Goal: Communication & Community: Connect with others

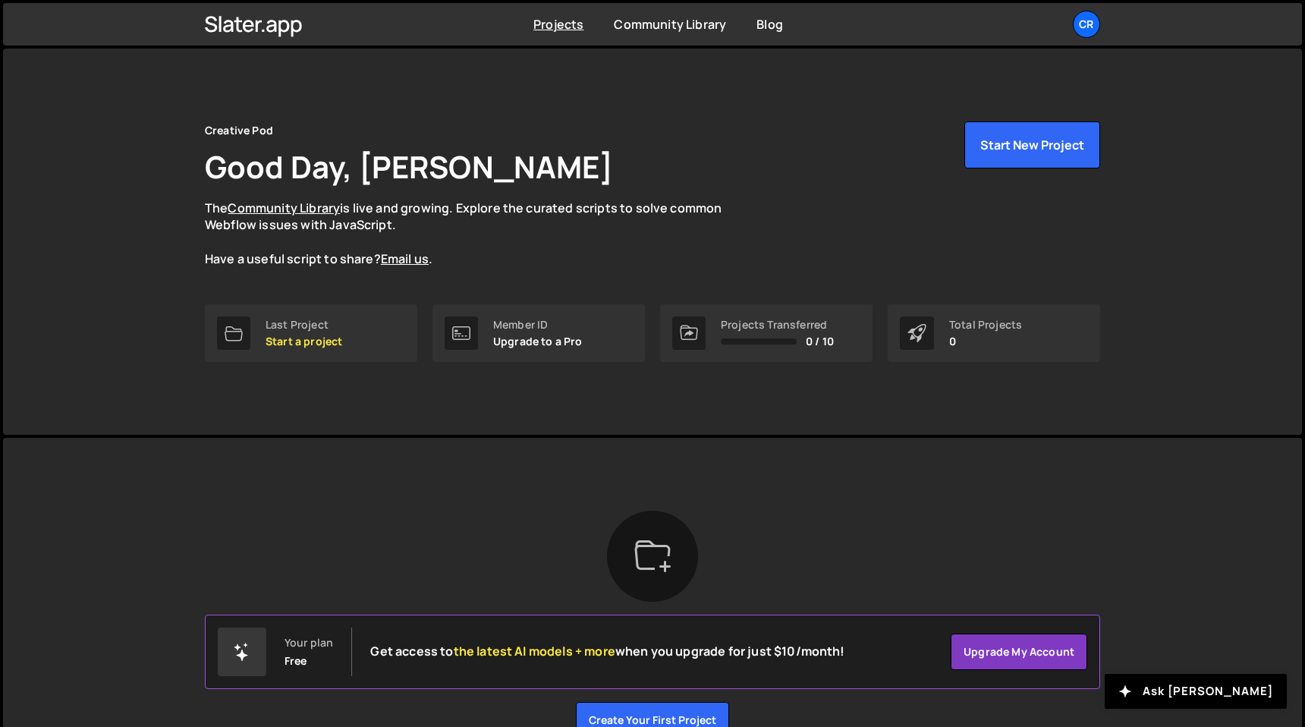
click at [819, 327] on div "Projects Transferred" at bounding box center [777, 325] width 113 height 12
drag, startPoint x: 684, startPoint y: 338, endPoint x: 711, endPoint y: 329, distance: 28.1
click at [684, 338] on icon at bounding box center [688, 332] width 17 height 15
drag, startPoint x: 797, startPoint y: 328, endPoint x: 472, endPoint y: 325, distance: 325.4
click at [796, 328] on div "Projects Transferred" at bounding box center [777, 325] width 113 height 12
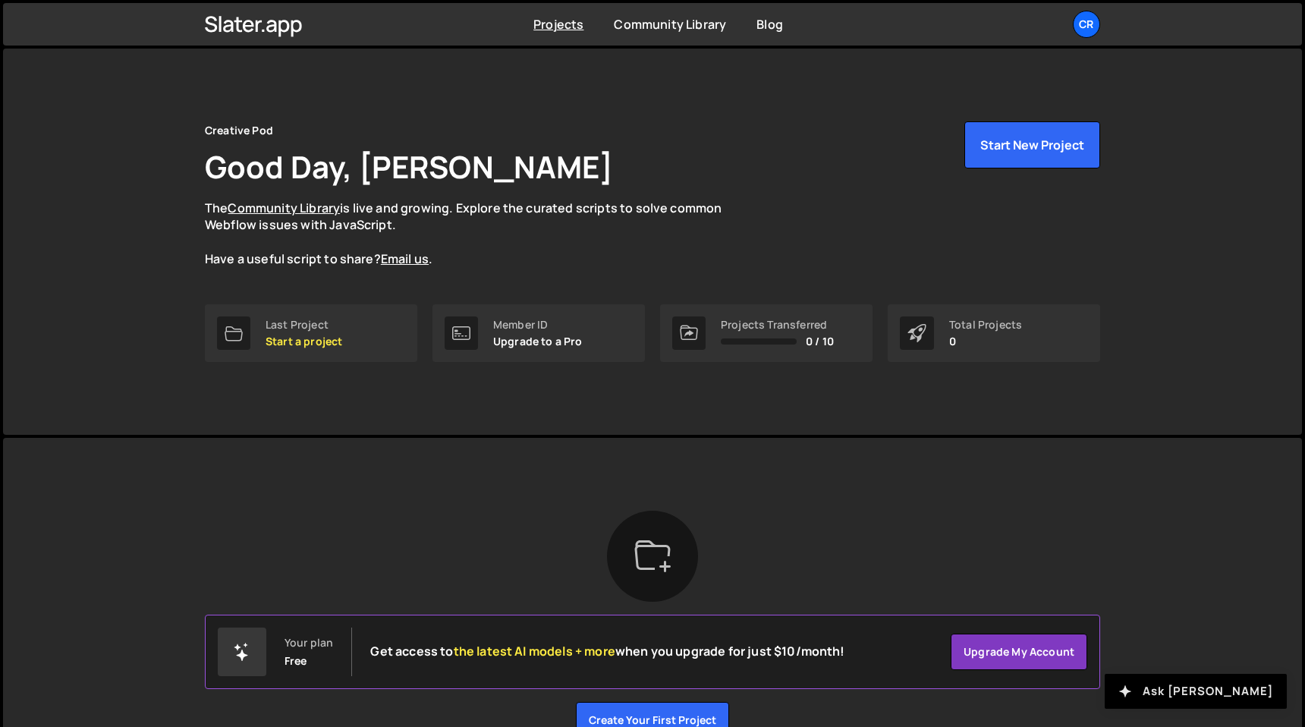
drag, startPoint x: 1232, startPoint y: 689, endPoint x: 300, endPoint y: 600, distance: 935.7
click at [1232, 689] on button "Ask [PERSON_NAME]" at bounding box center [1195, 691] width 182 height 35
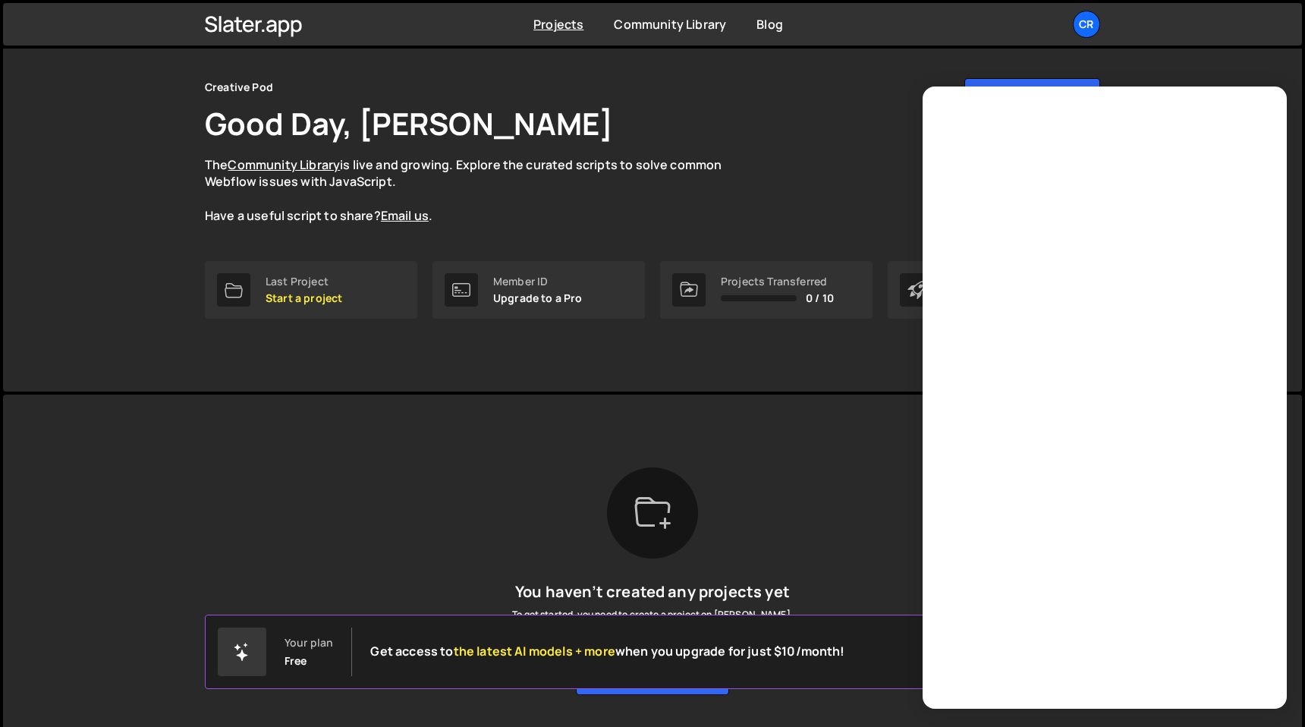
scroll to position [86, 0]
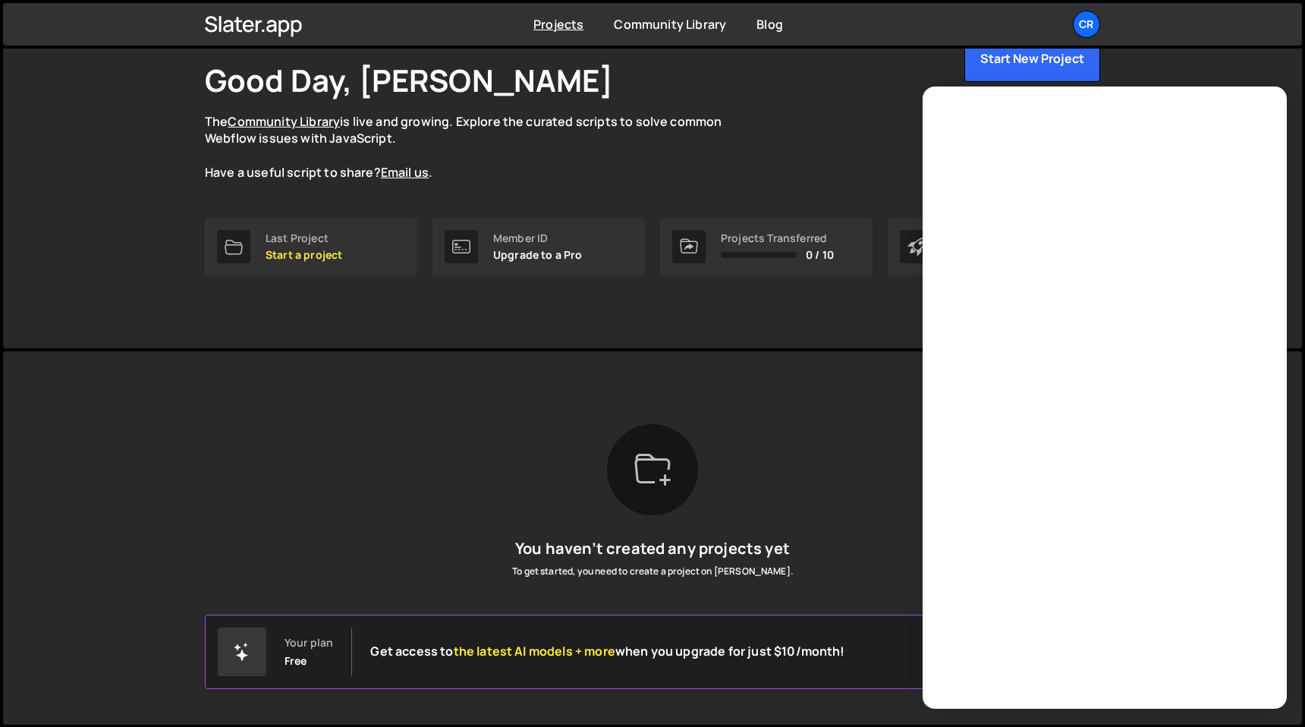
click at [682, 110] on div "Creative Pod Good Day, Gordon Hazelwood The Community Library is live and growi…" at bounding box center [652, 108] width 895 height 146
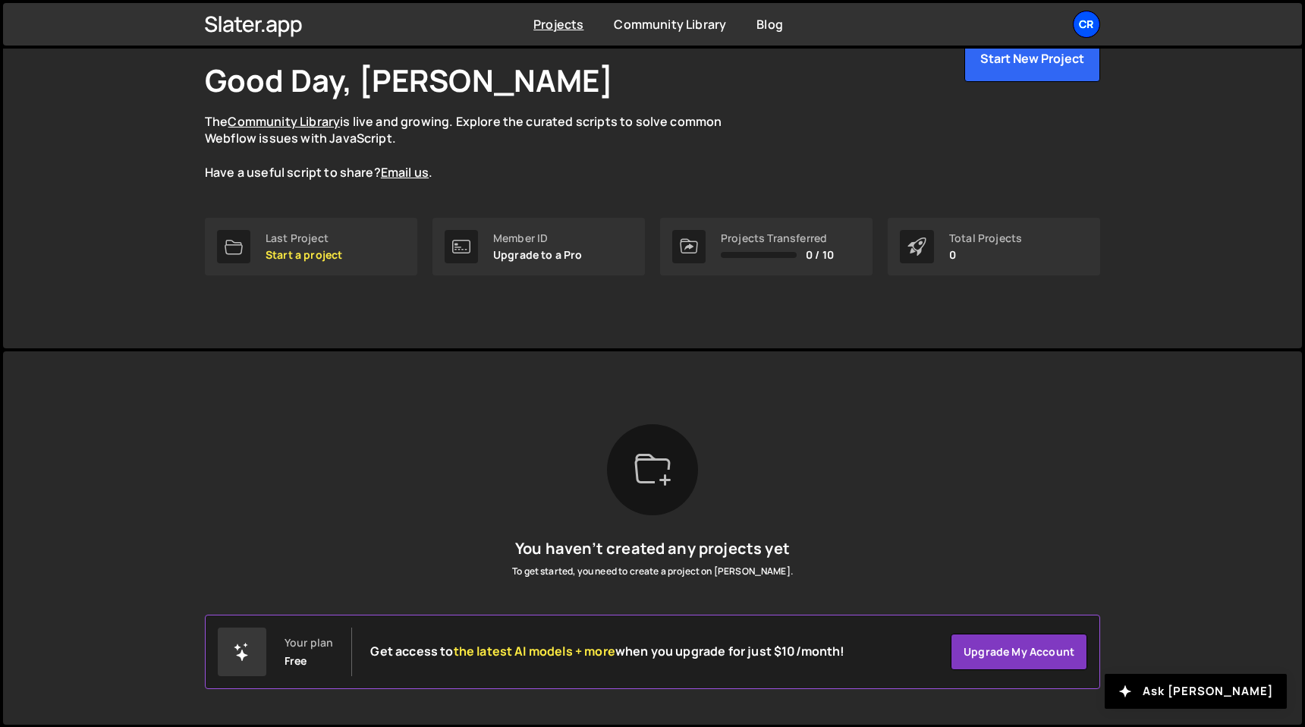
click at [1088, 24] on div "Cr" at bounding box center [1085, 24] width 27 height 27
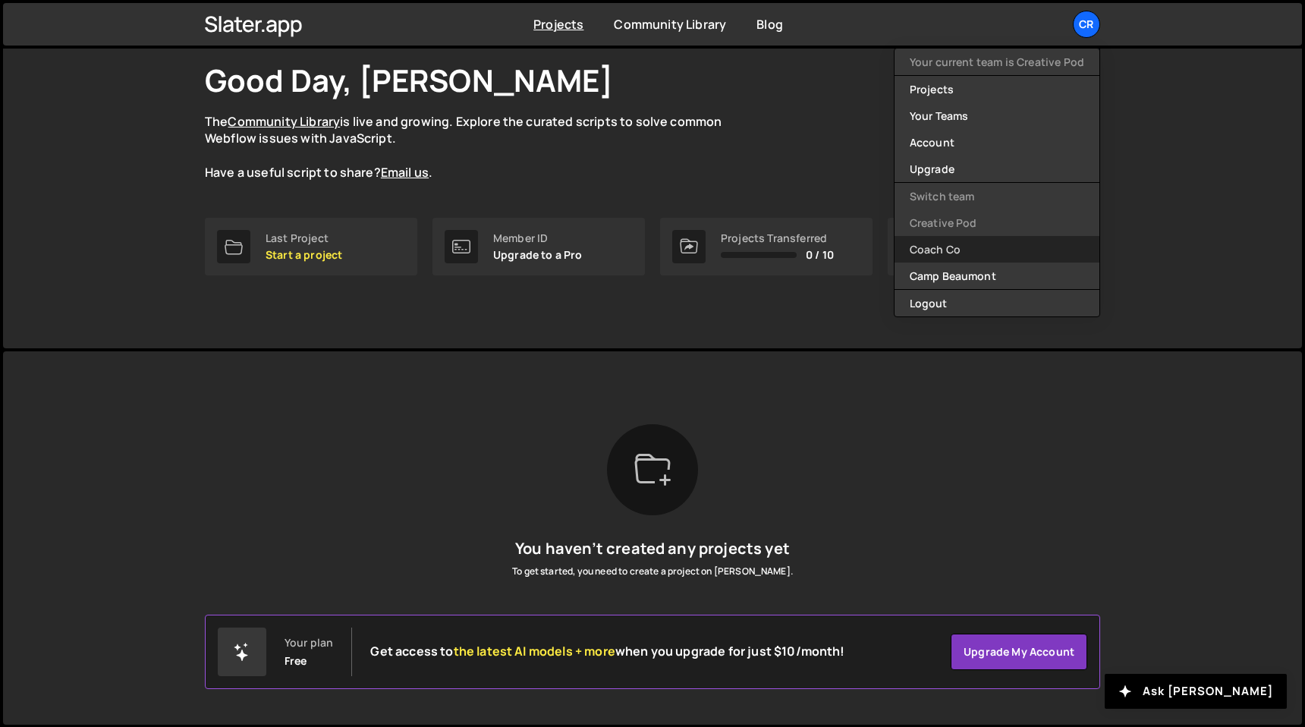
click at [981, 248] on link "Coach Co" at bounding box center [996, 249] width 205 height 27
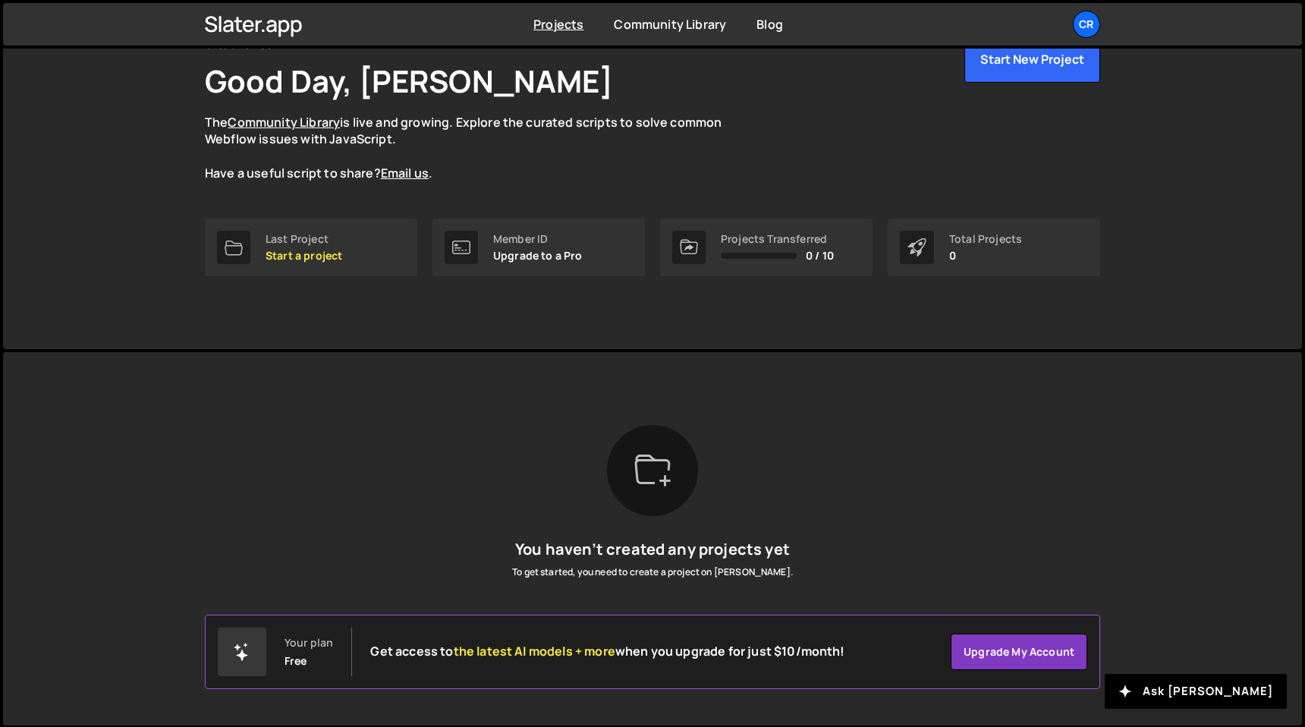
scroll to position [86, 0]
click at [1088, 23] on div "Cr" at bounding box center [1085, 24] width 27 height 27
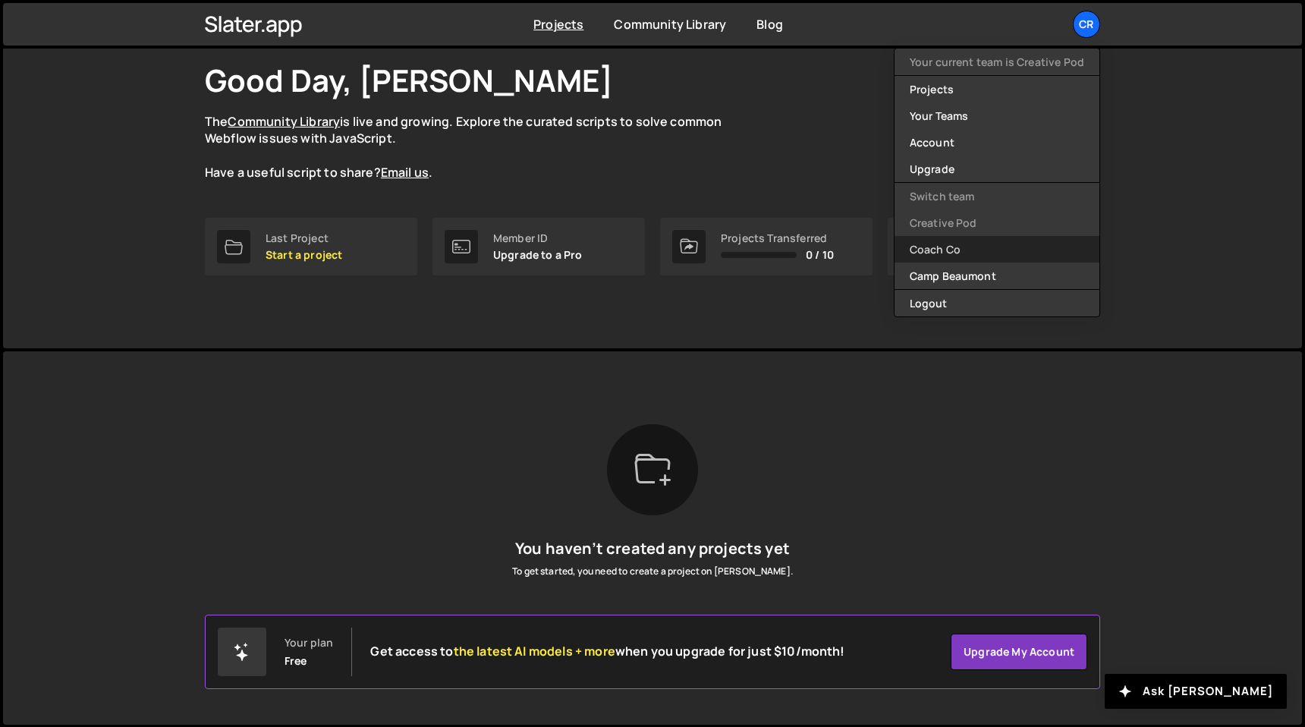
click at [940, 262] on link "Coach Co" at bounding box center [996, 249] width 205 height 27
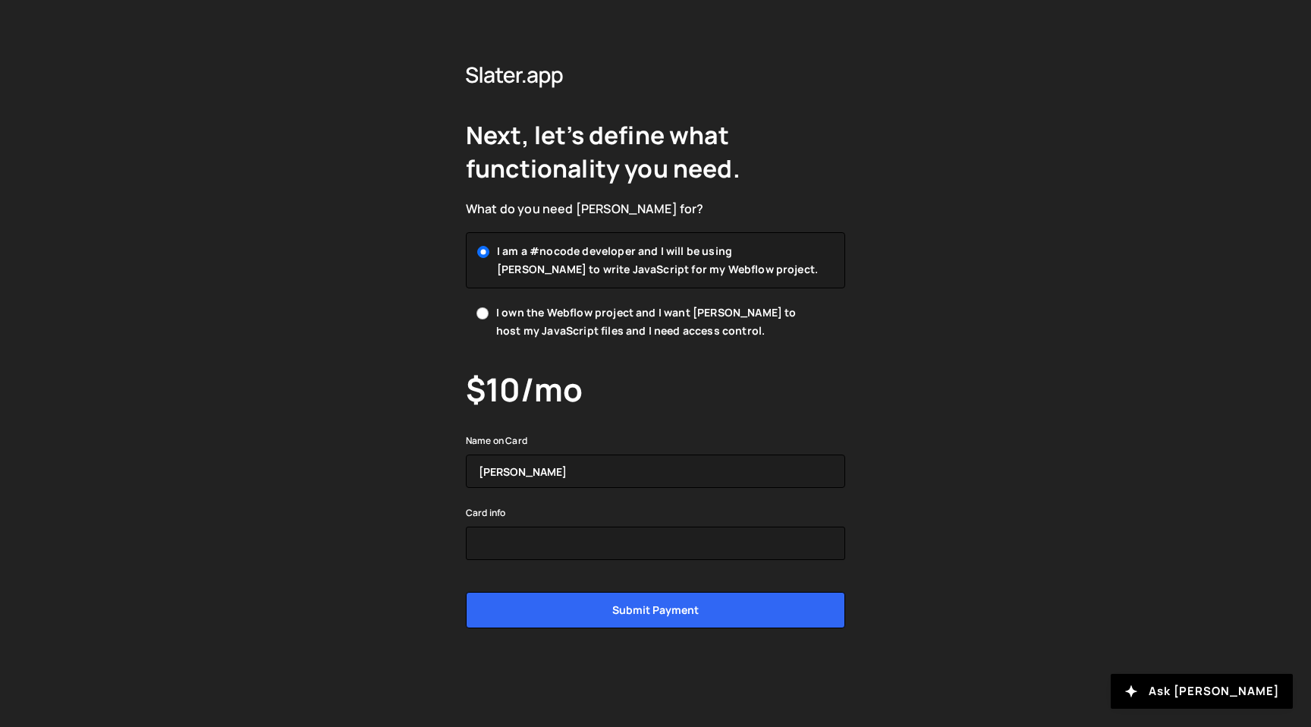
click at [699, 312] on span "I own the Webflow project and I want [PERSON_NAME] to host my JavaScript files …" at bounding box center [658, 321] width 325 height 36
click at [488, 312] on input "I own the Webflow project and I want [PERSON_NAME] to host my JavaScript files …" at bounding box center [482, 313] width 12 height 12
radio input "true"
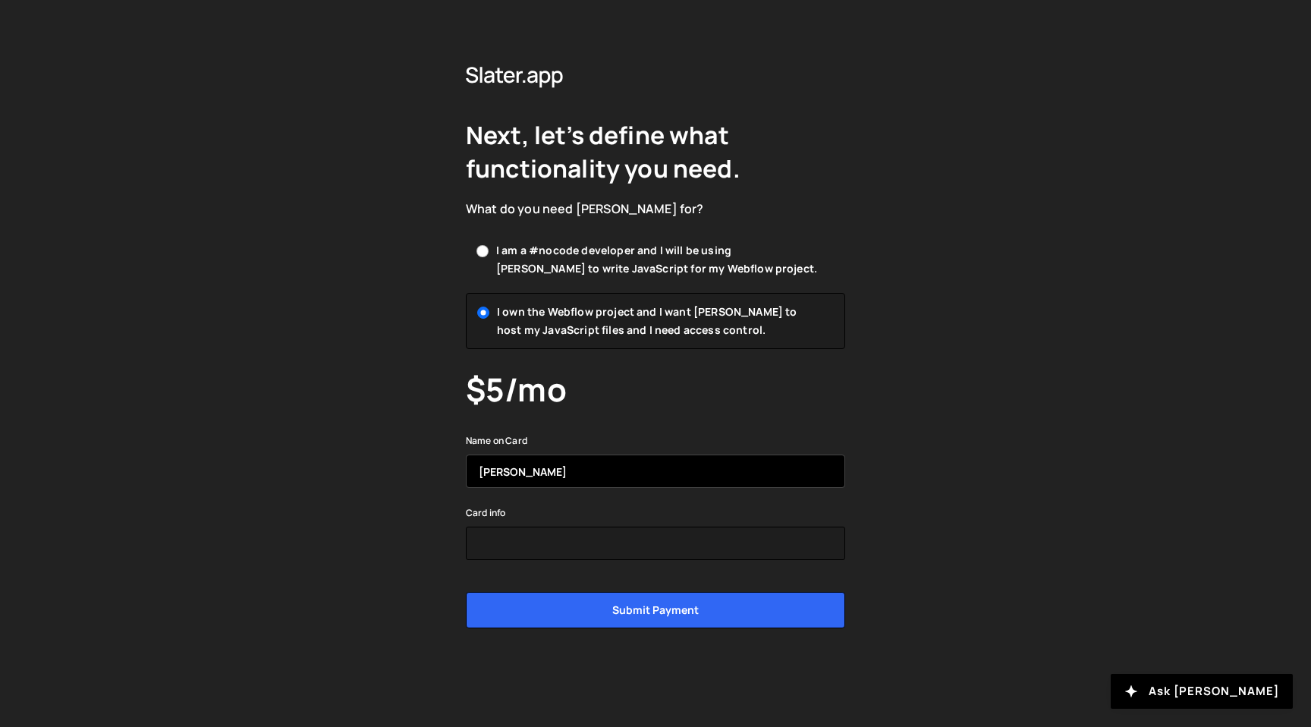
click at [578, 481] on input "[PERSON_NAME]" at bounding box center [655, 470] width 379 height 33
drag, startPoint x: 596, startPoint y: 474, endPoint x: 306, endPoint y: 464, distance: 289.9
click at [310, 464] on div "Next, let’s define what functionality you need. What do you need [PERSON_NAME] …" at bounding box center [655, 363] width 1311 height 727
type input "[PERSON_NAME]"
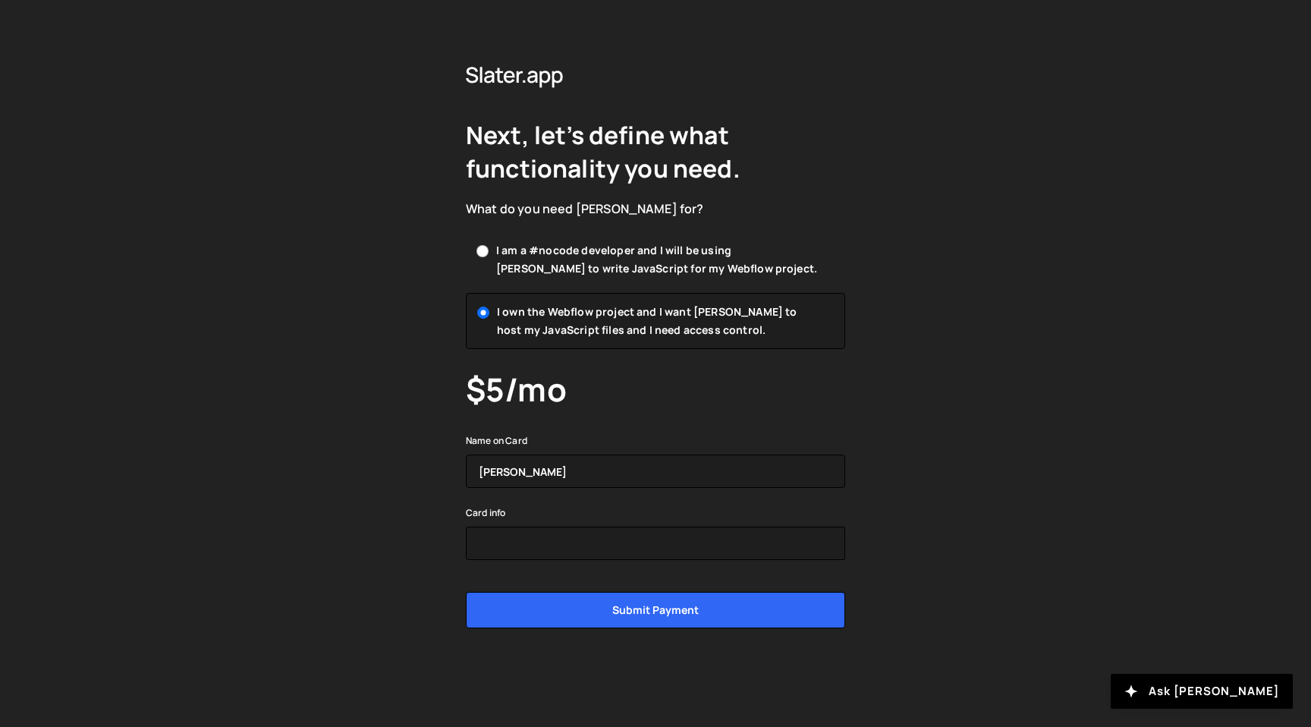
click at [549, 524] on div "Card info" at bounding box center [655, 531] width 379 height 57
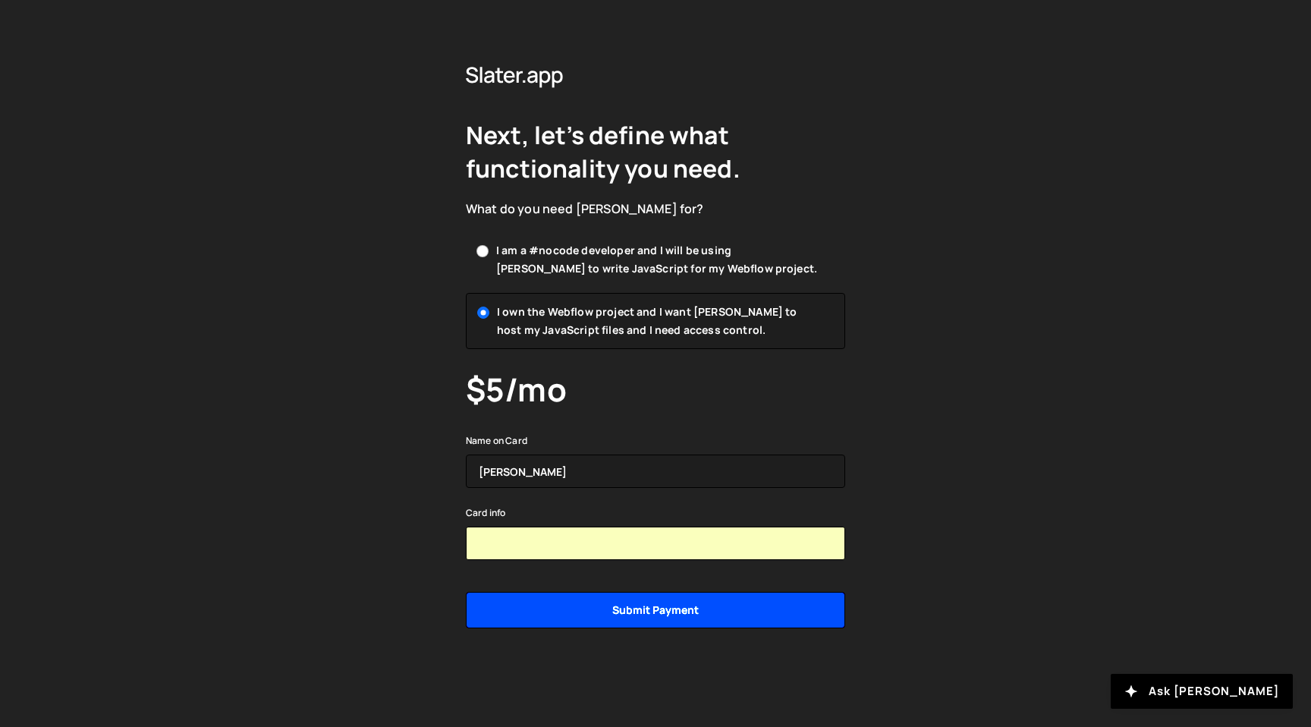
click at [606, 614] on input "Submit payment" at bounding box center [655, 610] width 379 height 36
type input "Submitting..."
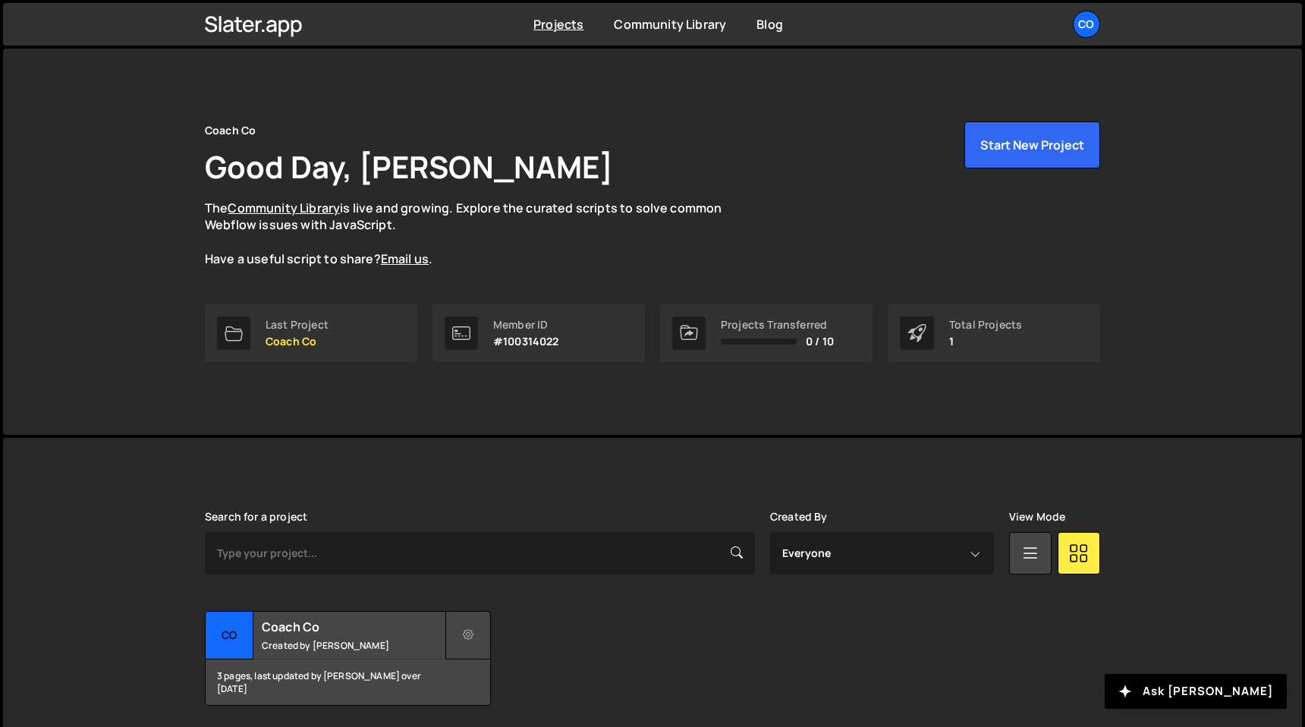
click at [470, 634] on icon at bounding box center [468, 634] width 11 height 15
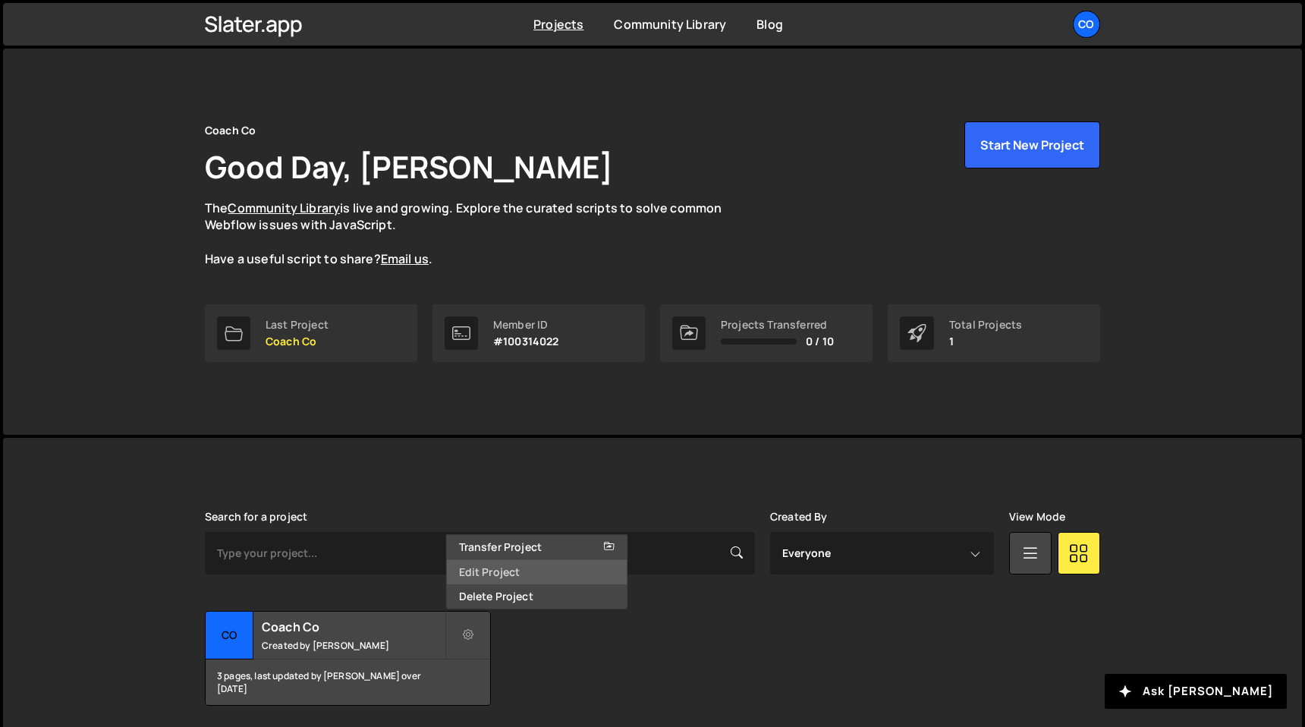
click at [473, 565] on link "Edit Project" at bounding box center [537, 572] width 181 height 24
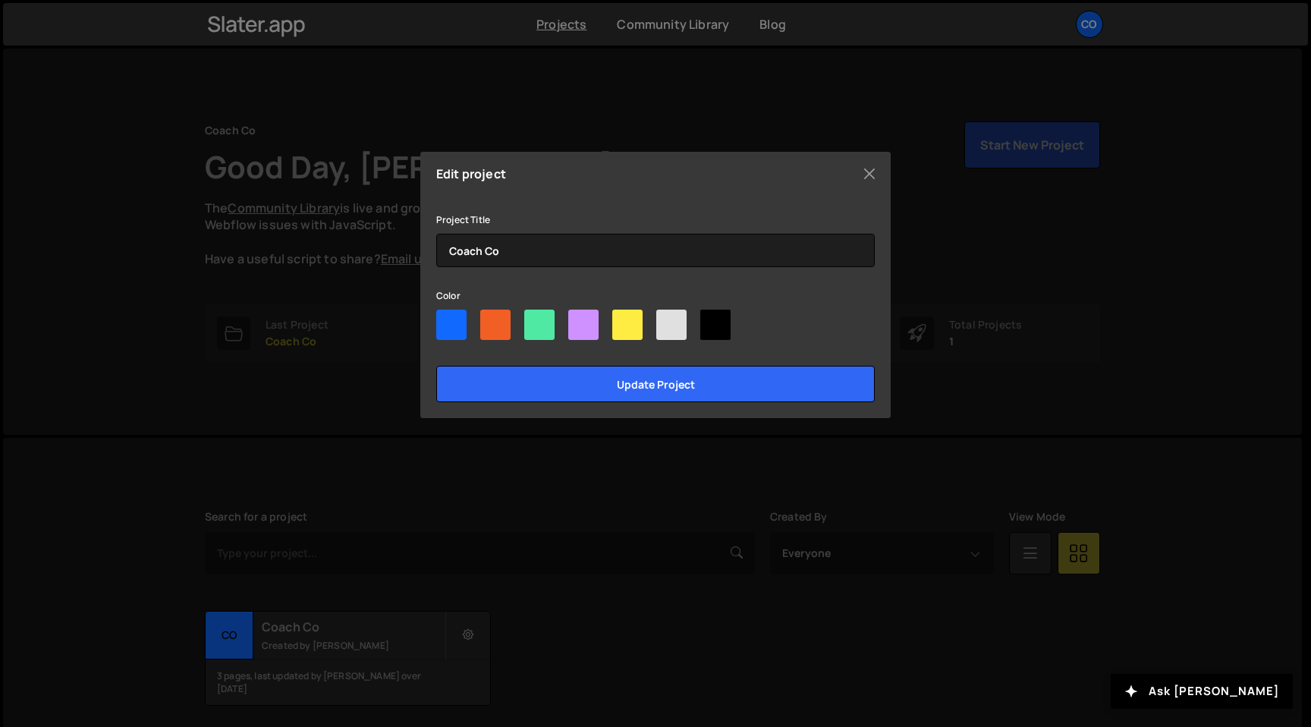
click at [438, 329] on div at bounding box center [451, 324] width 30 height 30
click at [438, 319] on input"] "radio" at bounding box center [441, 314] width 10 height 10
radio input"] "true"
click at [481, 326] on div at bounding box center [495, 324] width 30 height 30
click at [481, 319] on input"] "radio" at bounding box center [485, 314] width 10 height 10
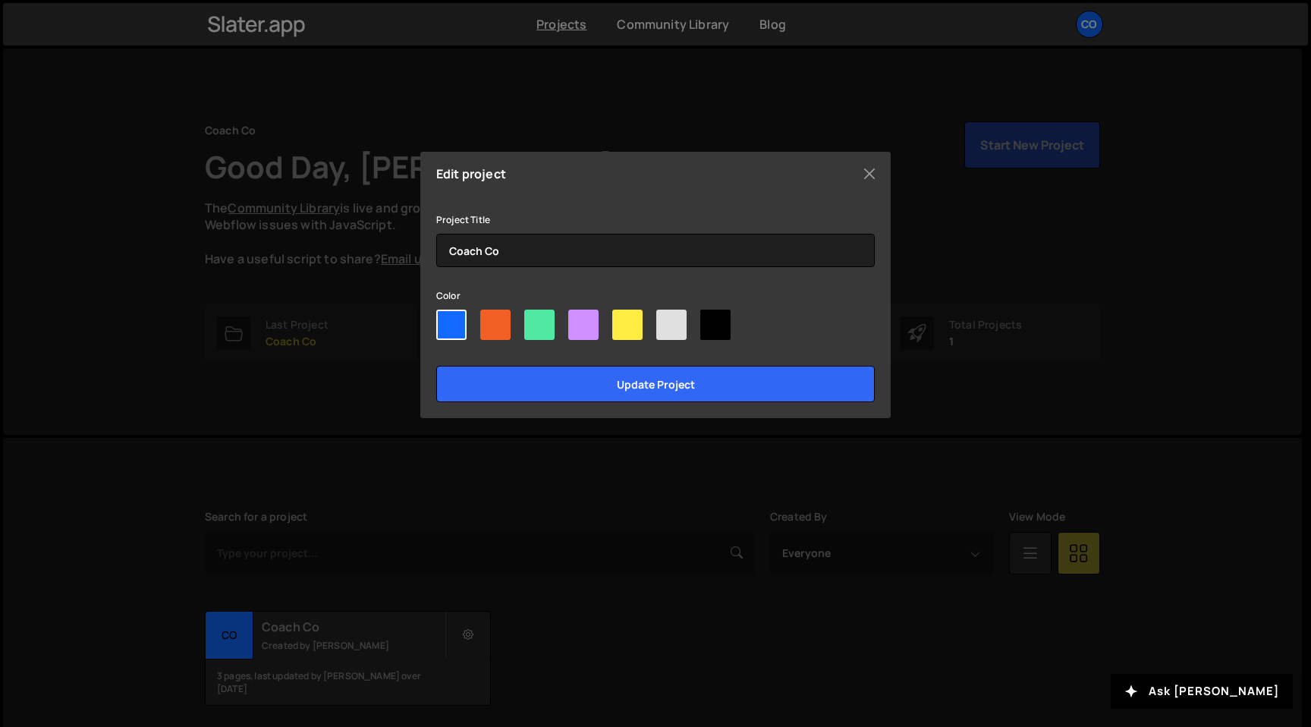
radio input"] "true"
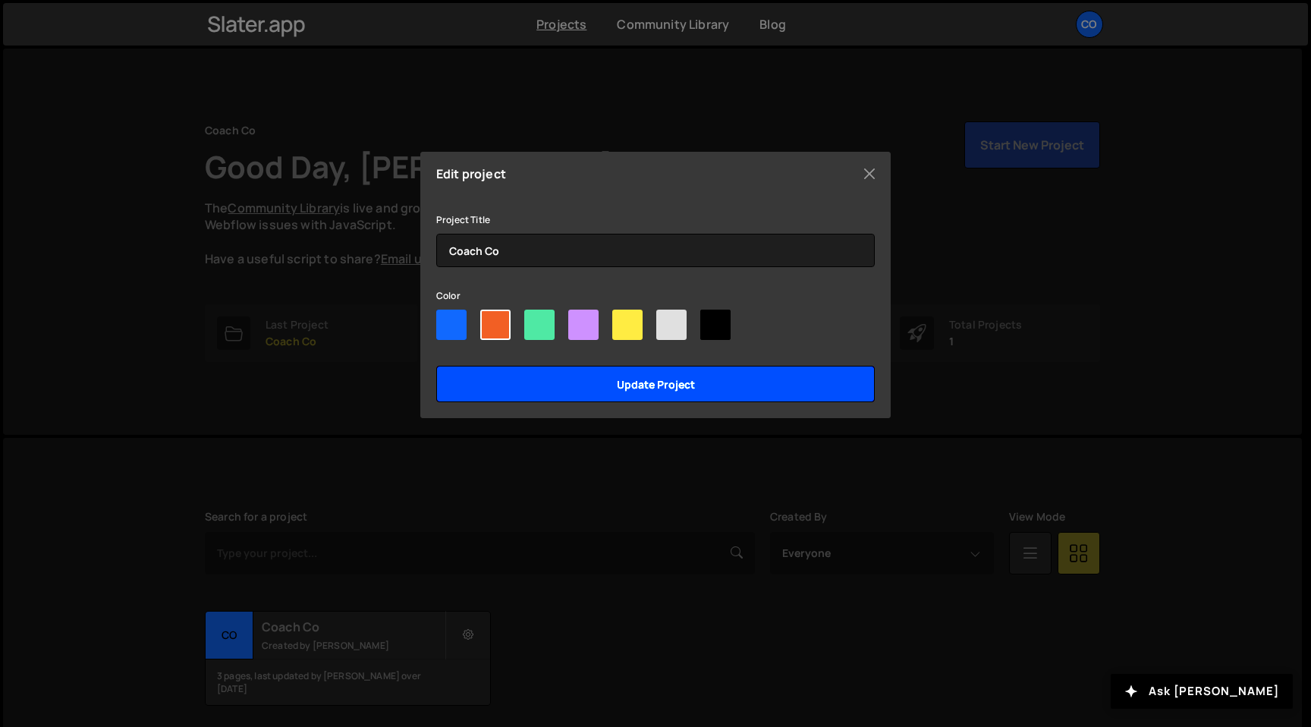
click at [519, 384] on input "Update project" at bounding box center [655, 384] width 438 height 36
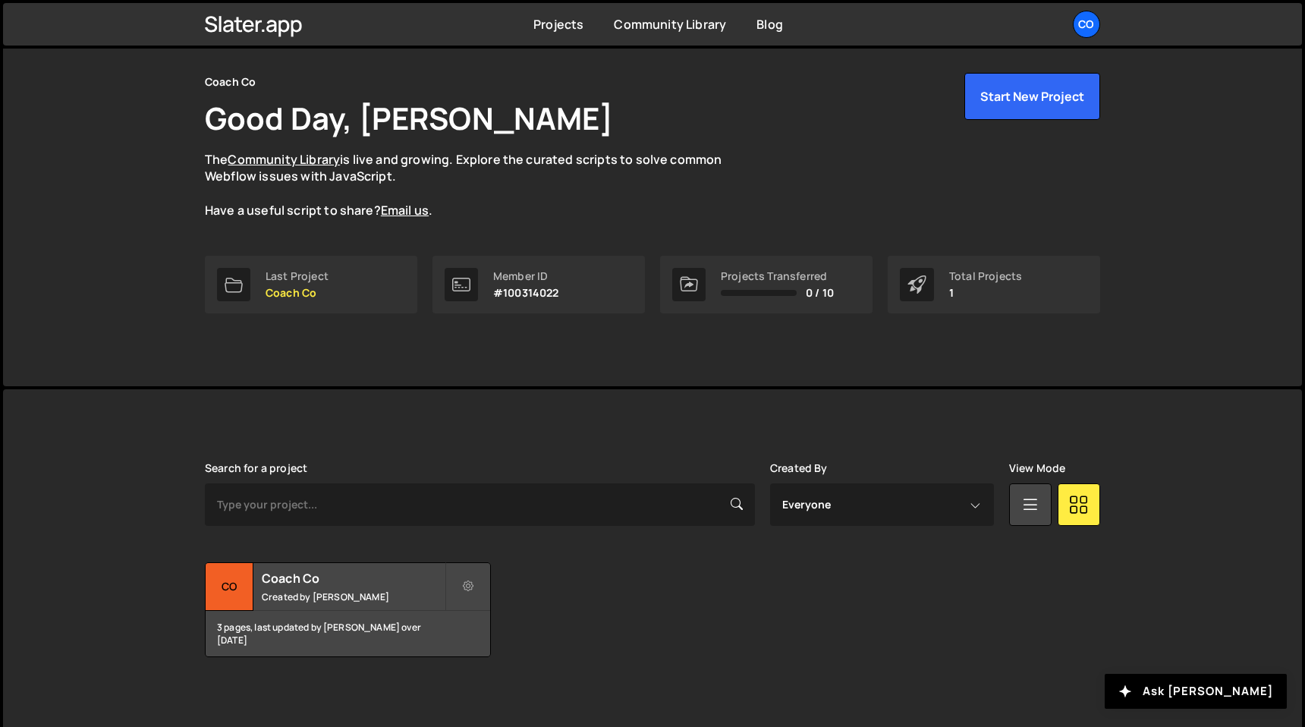
scroll to position [54, 0]
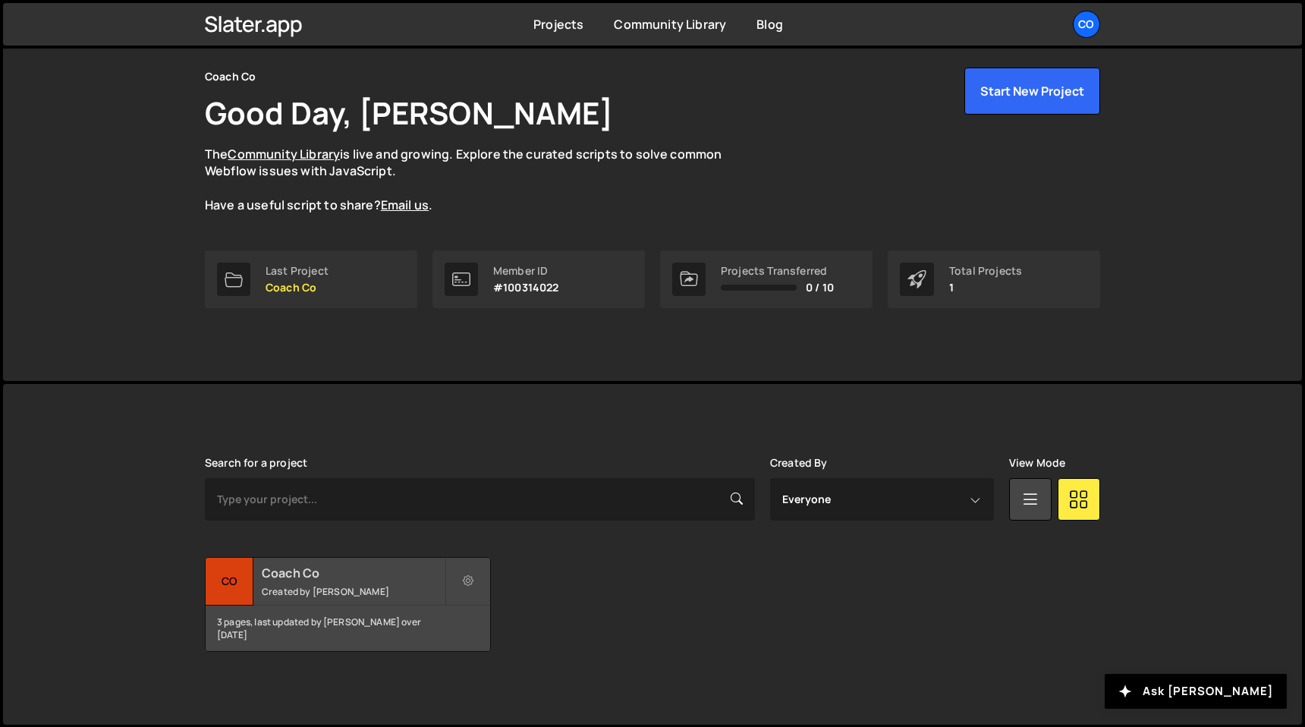
click at [328, 625] on div "3 pages, last updated by [PERSON_NAME] over [DATE]" at bounding box center [348, 628] width 284 height 46
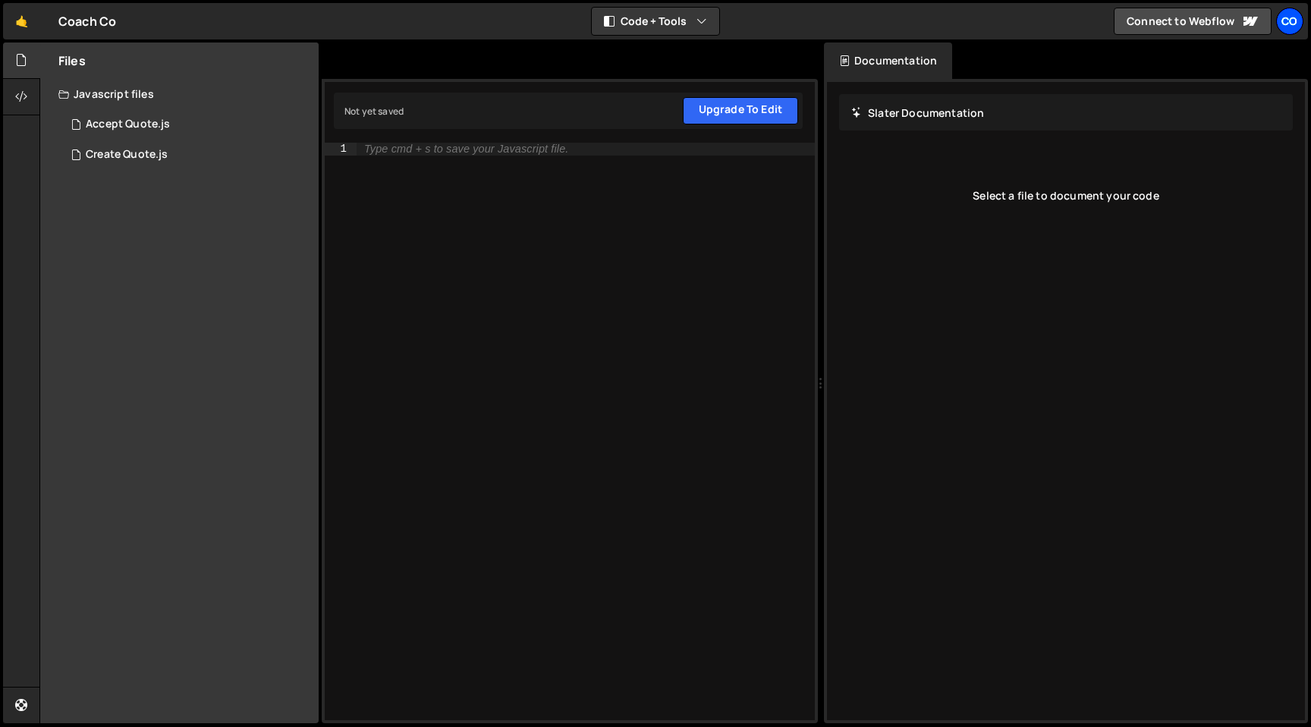
click at [1292, 20] on div "Co" at bounding box center [1289, 21] width 27 height 27
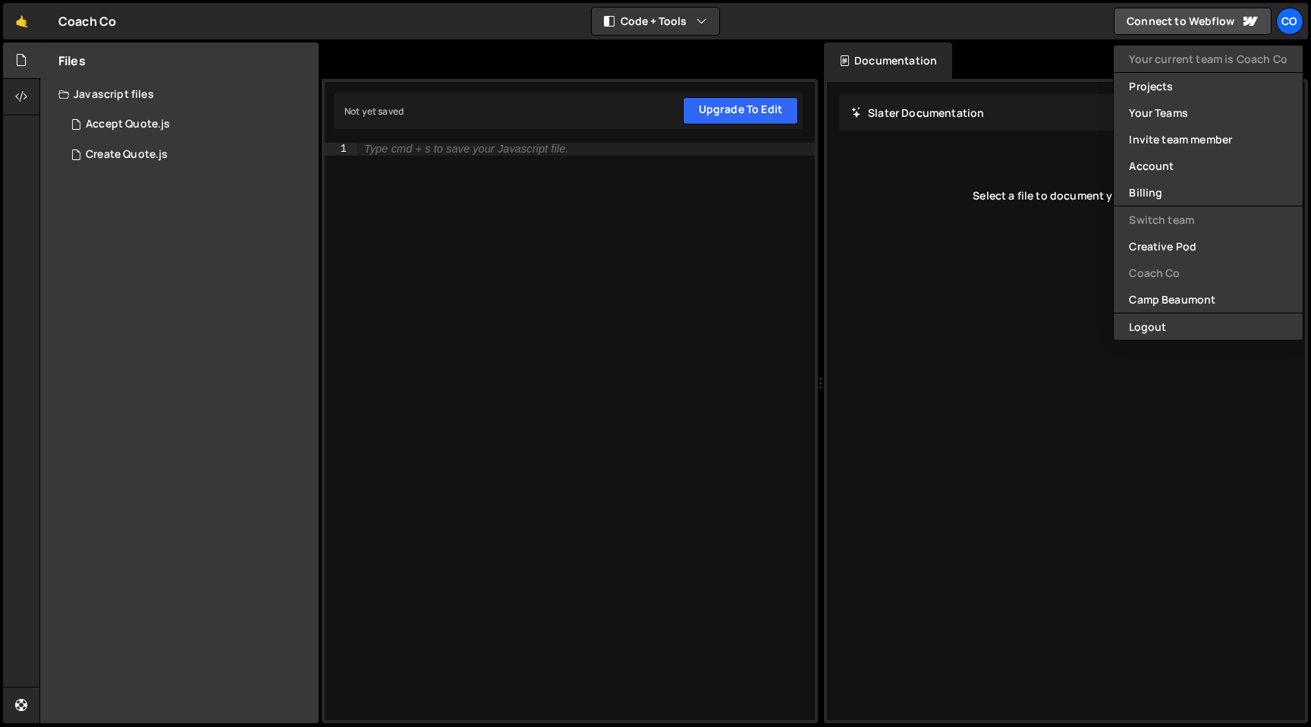
drag, startPoint x: 941, startPoint y: 278, endPoint x: 819, endPoint y: 228, distance: 131.0
click at [941, 277] on div "Slater Documentation Edit Update with Slater AI Save Cancel Please hold. Genera…" at bounding box center [1066, 401] width 478 height 638
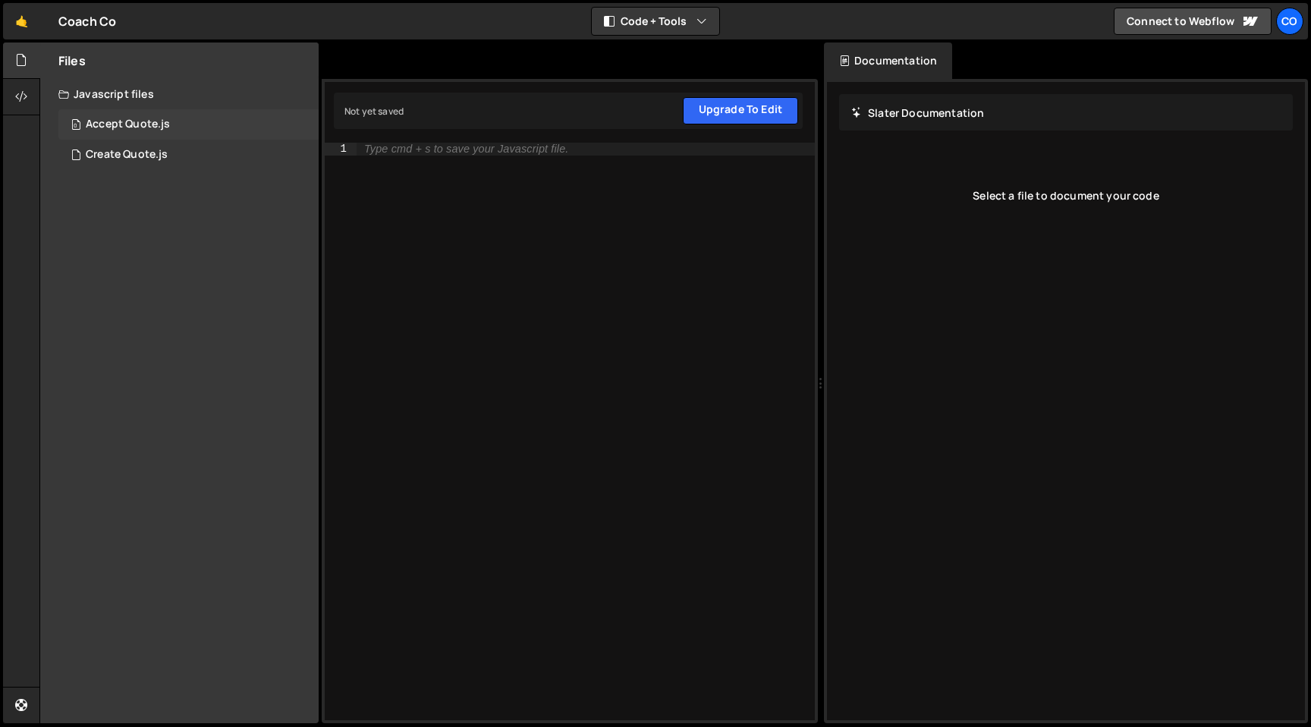
click at [124, 123] on div "Accept Quote.js" at bounding box center [128, 125] width 84 height 14
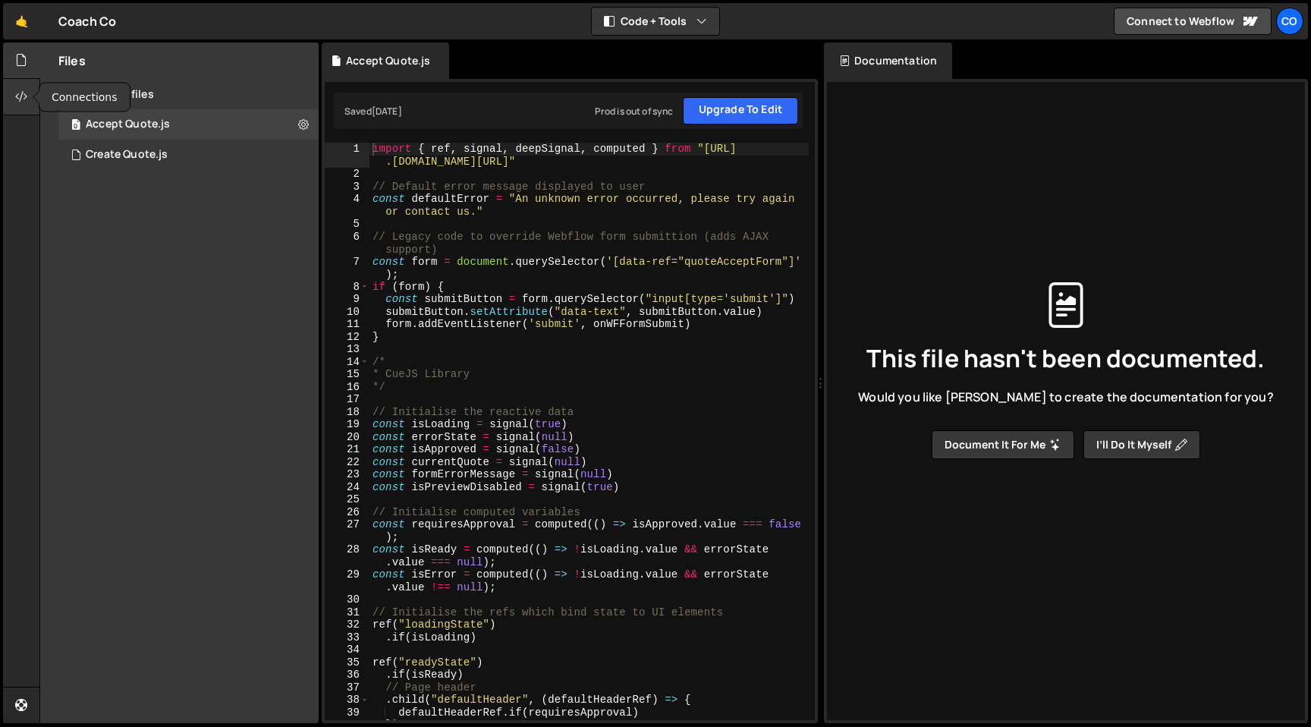
click at [27, 97] on icon at bounding box center [21, 96] width 12 height 17
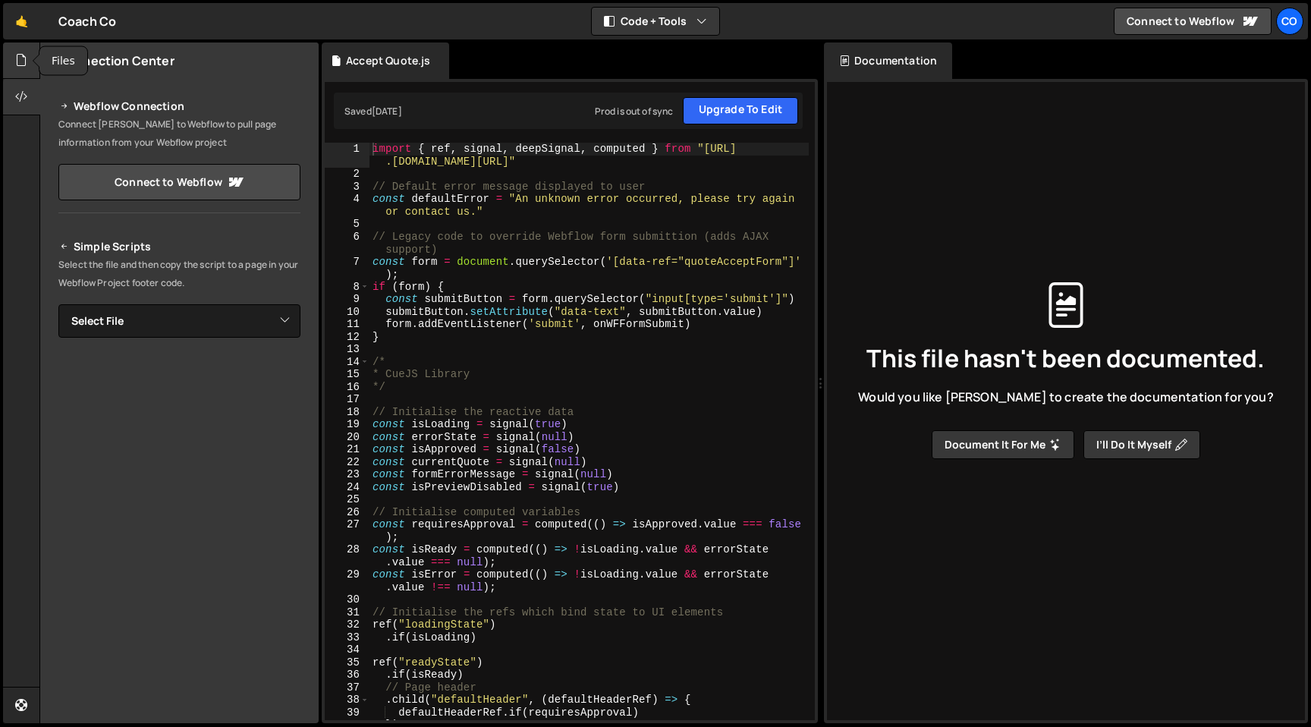
click at [14, 59] on div at bounding box center [21, 60] width 37 height 36
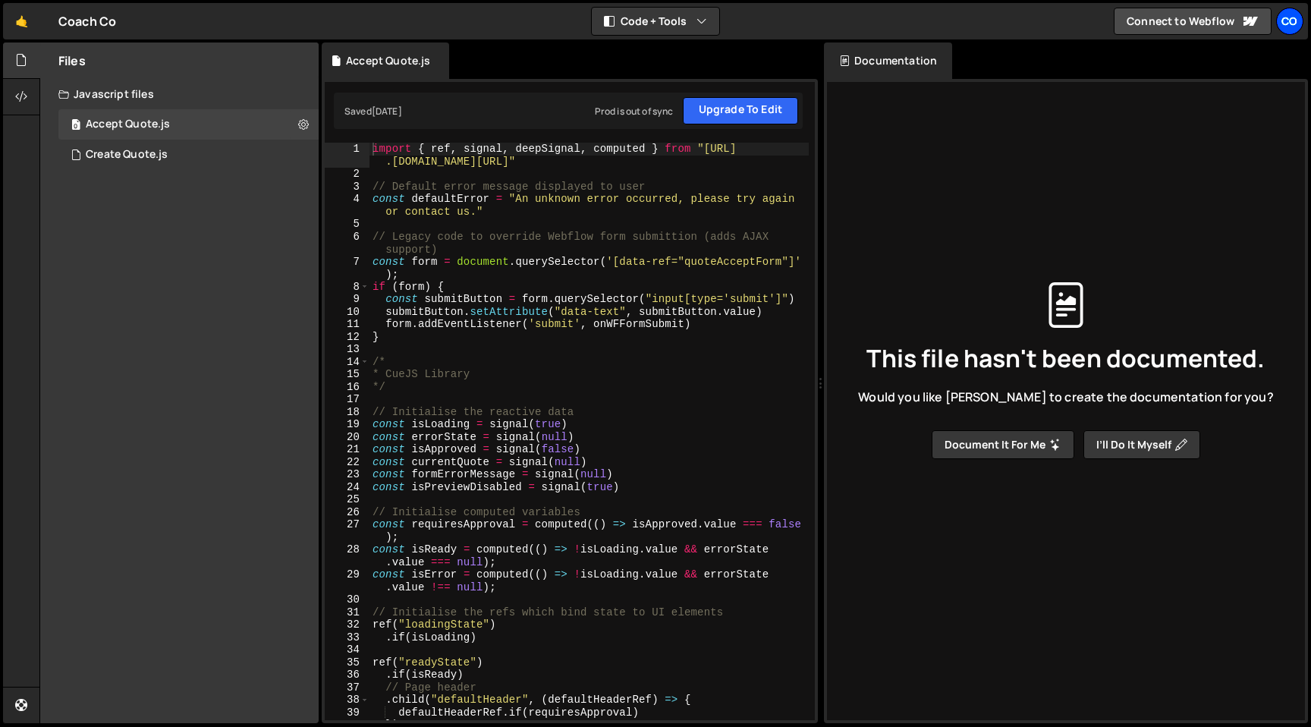
click at [1292, 19] on div "Co" at bounding box center [1289, 21] width 27 height 27
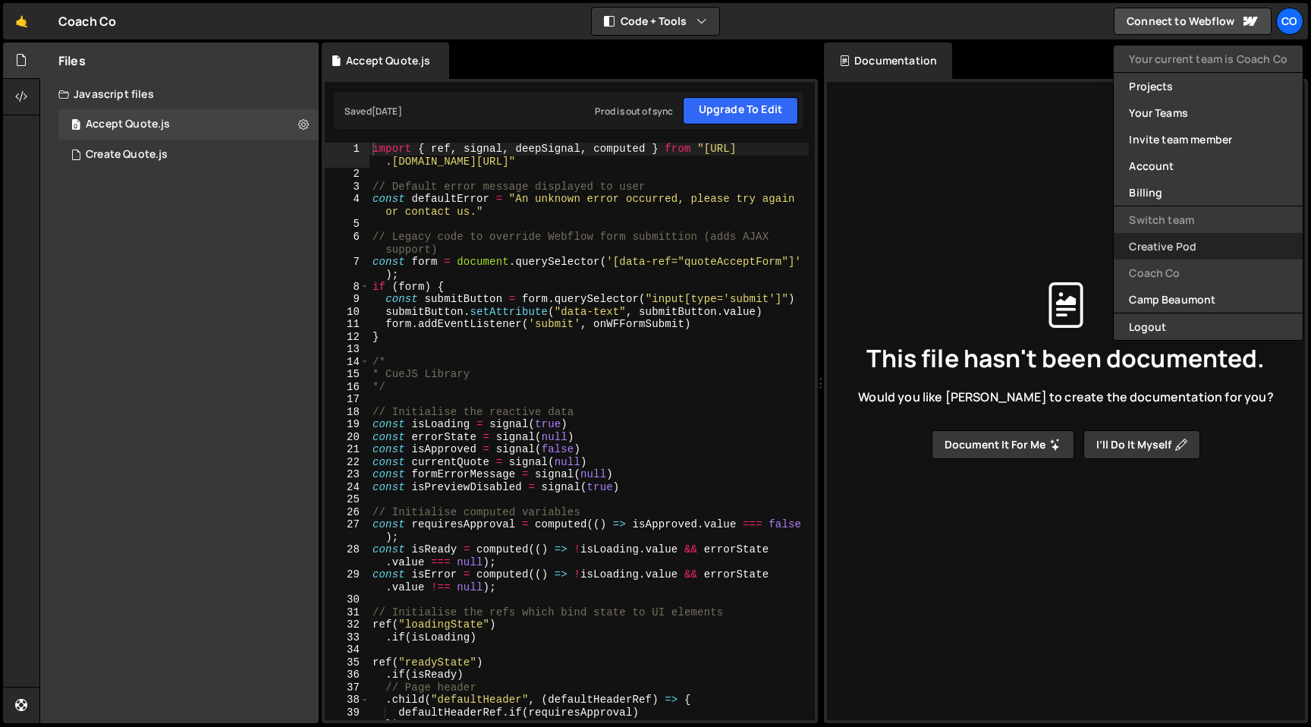
click at [1179, 248] on link "Creative Pod" at bounding box center [1207, 246] width 189 height 27
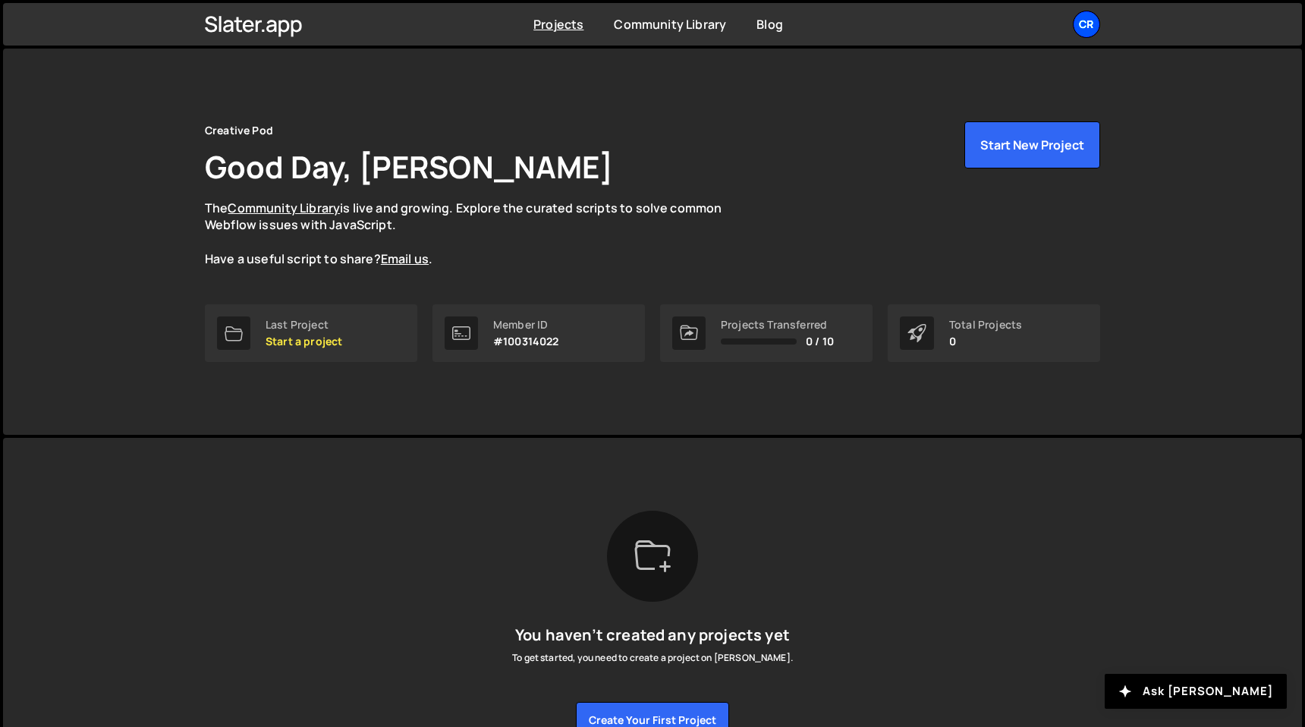
click at [1090, 20] on div "Cr" at bounding box center [1085, 24] width 27 height 27
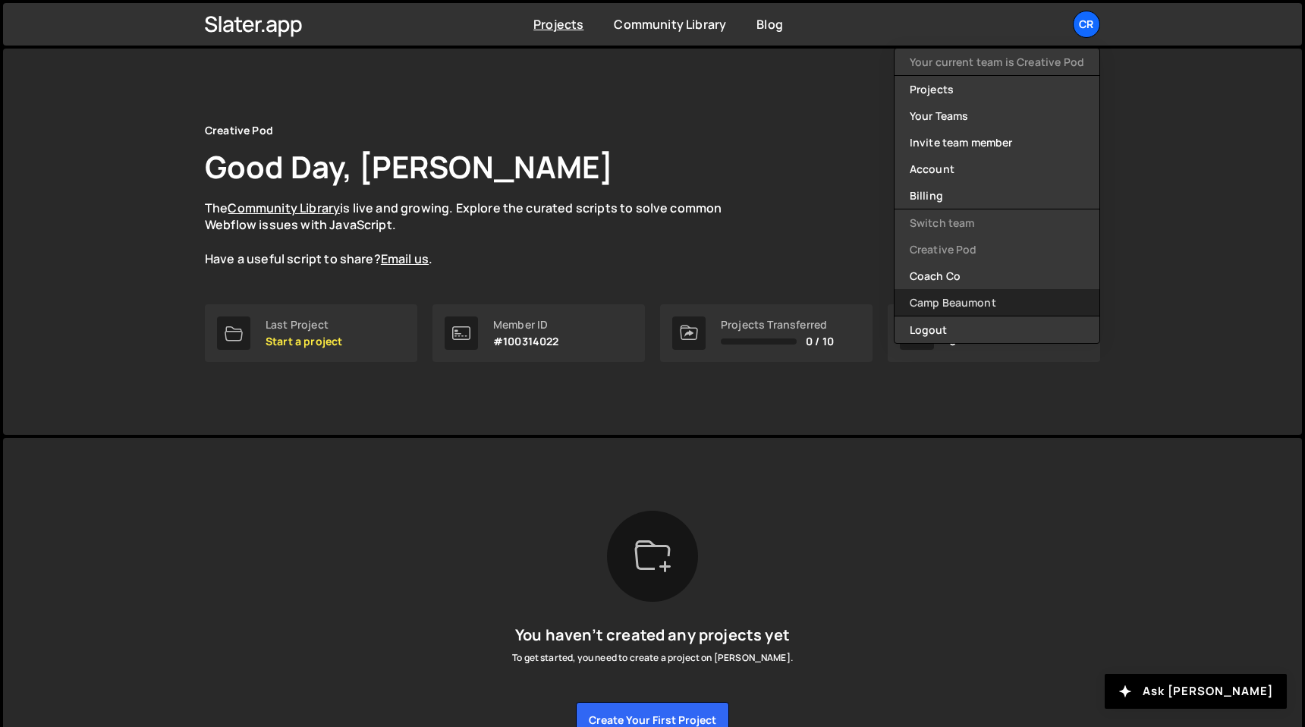
click at [991, 296] on link "Camp Beaumont" at bounding box center [996, 302] width 205 height 27
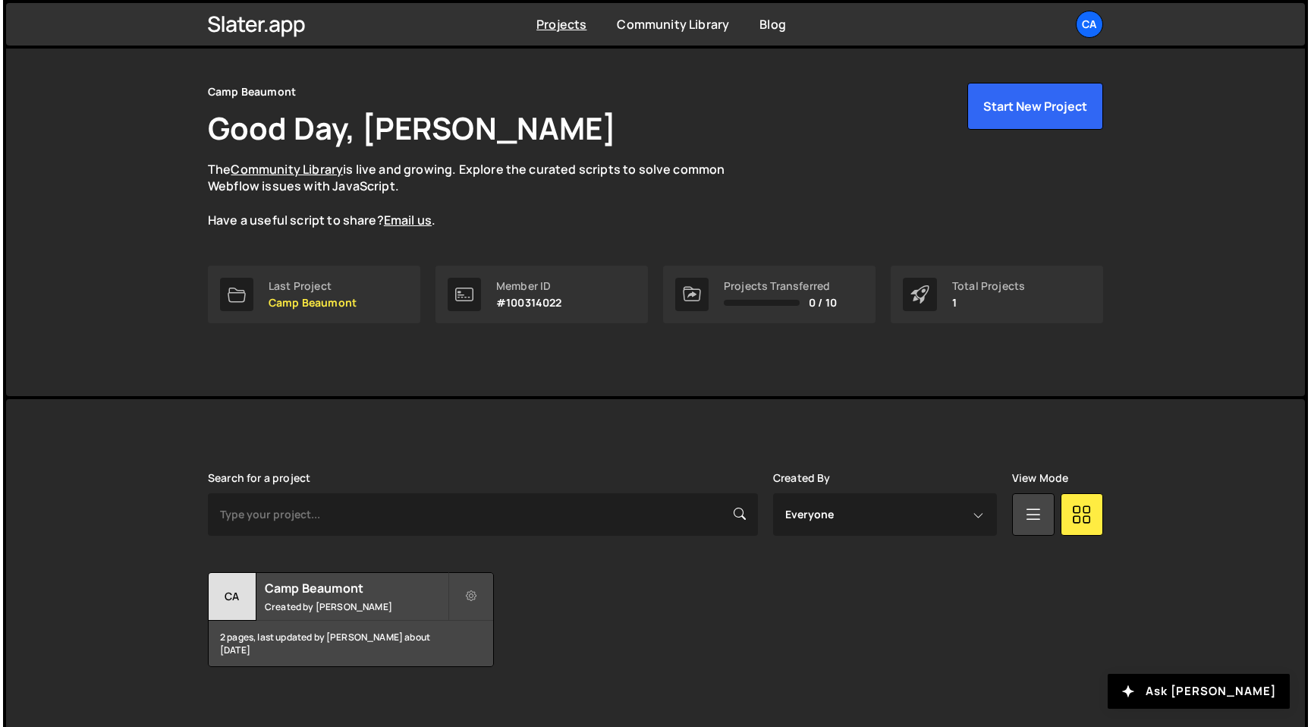
scroll to position [54, 0]
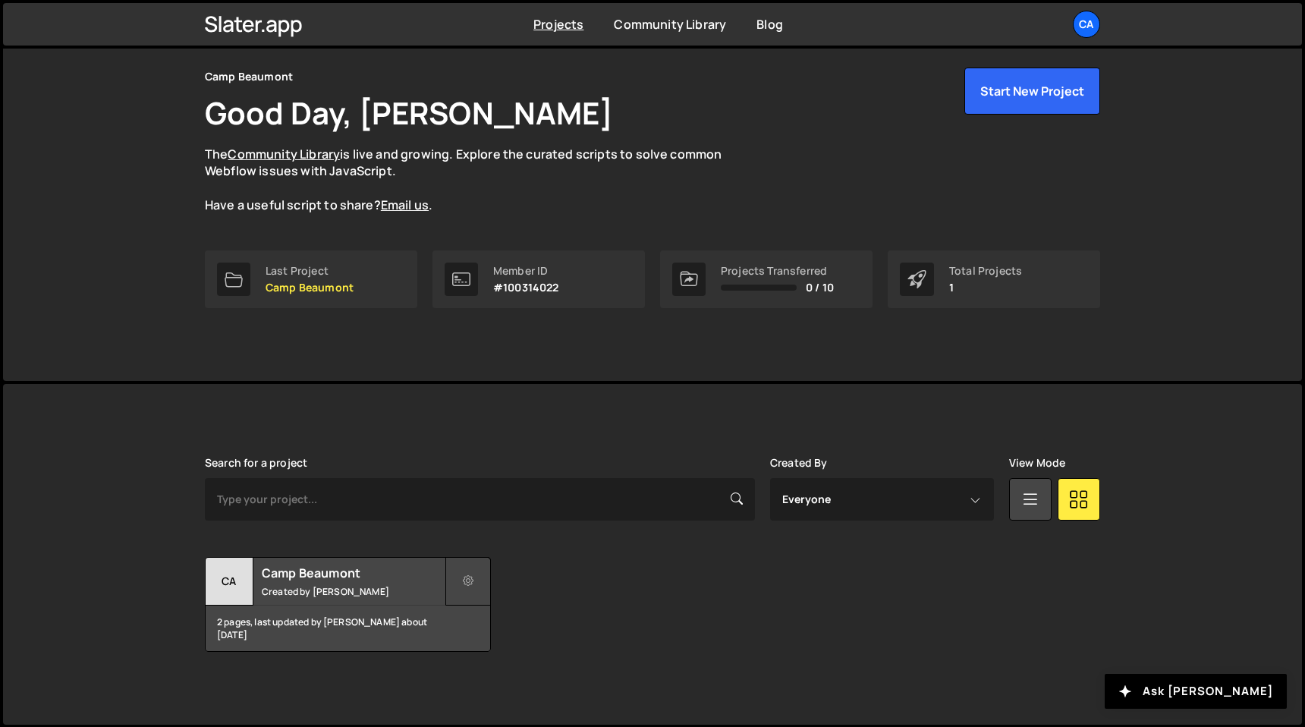
click at [471, 586] on icon at bounding box center [468, 580] width 11 height 15
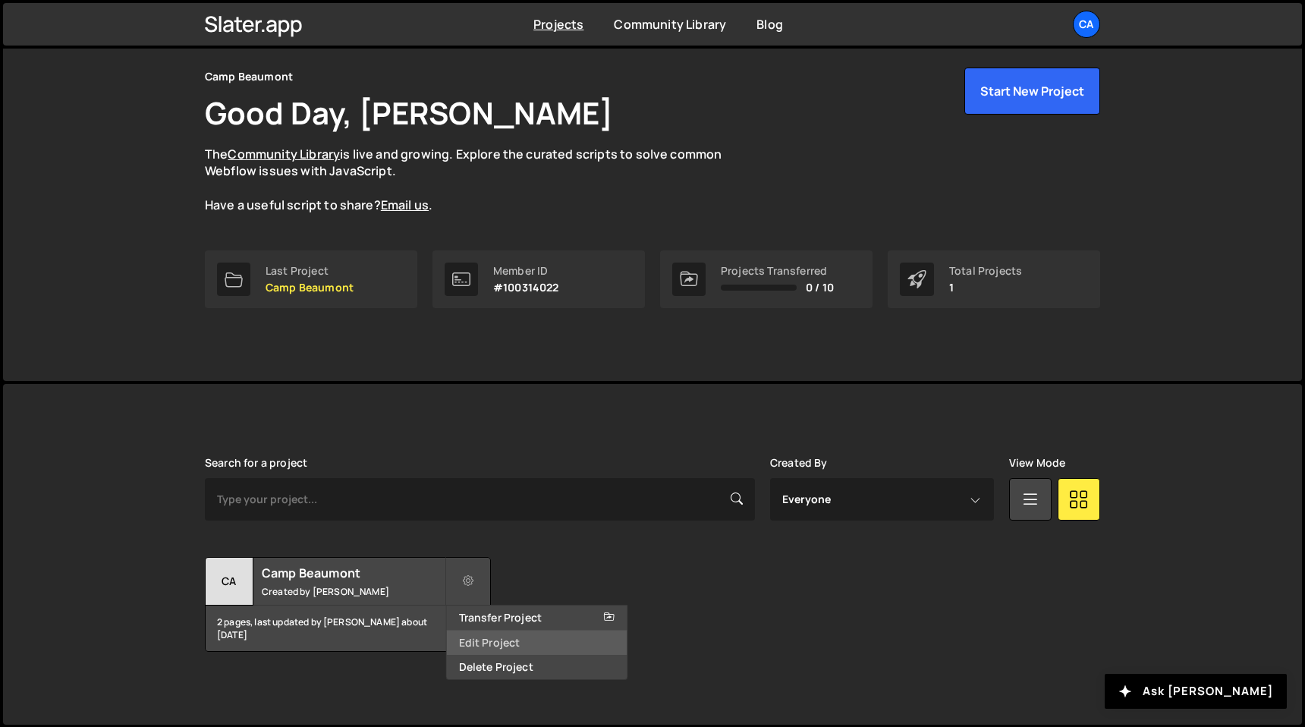
click at [497, 636] on link "Edit Project" at bounding box center [537, 642] width 181 height 24
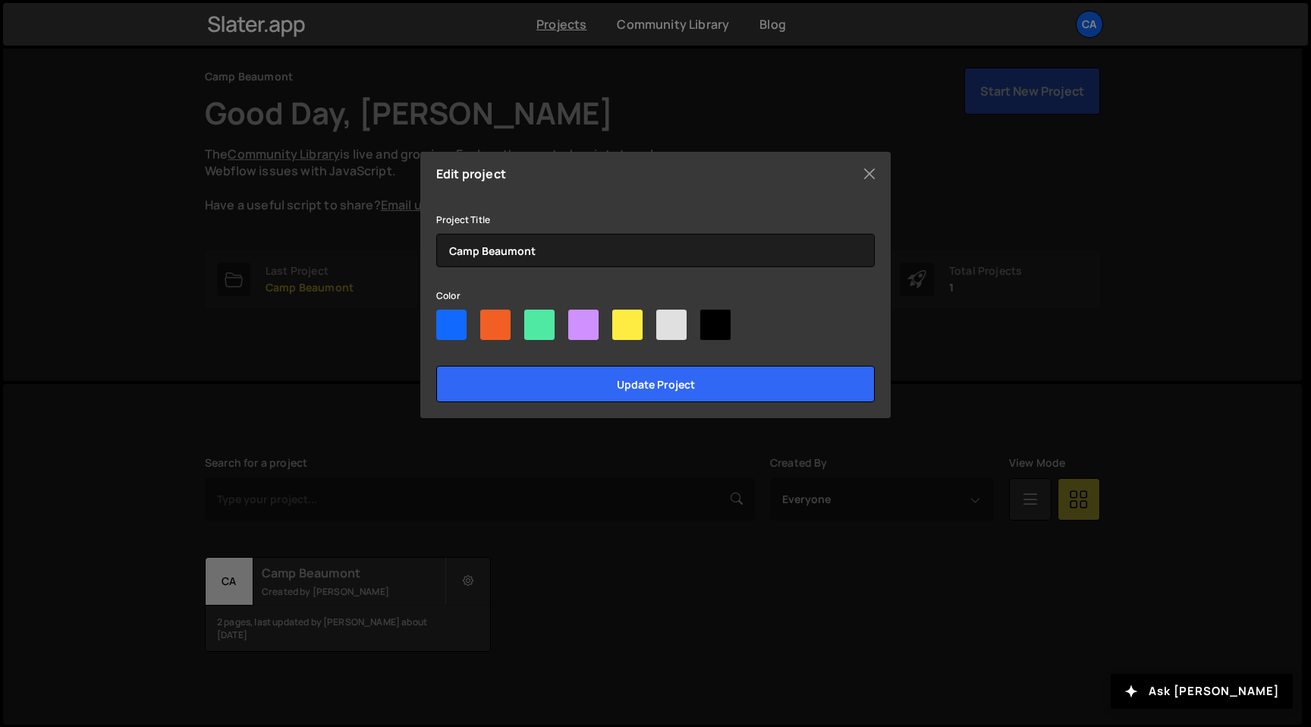
click at [452, 313] on div at bounding box center [451, 324] width 30 height 30
click at [446, 313] on input"] "radio" at bounding box center [441, 314] width 10 height 10
radio input"] "true"
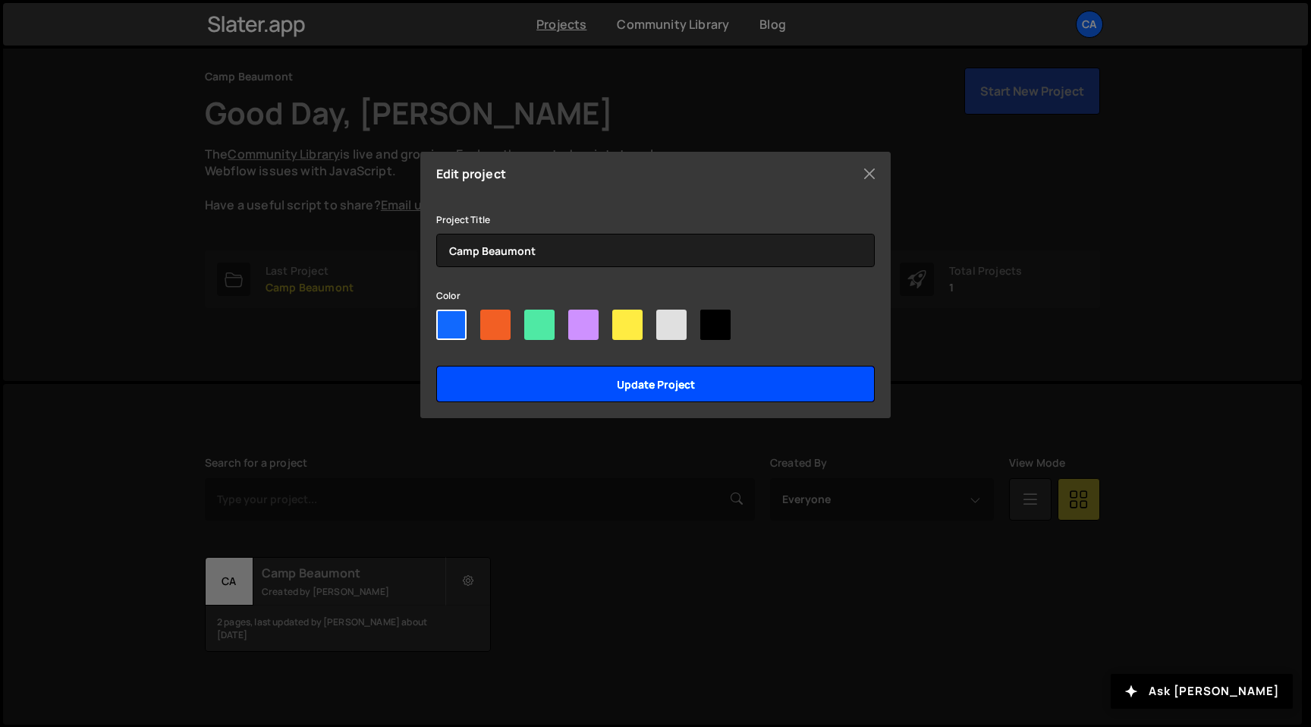
click at [546, 374] on input "Update project" at bounding box center [655, 384] width 438 height 36
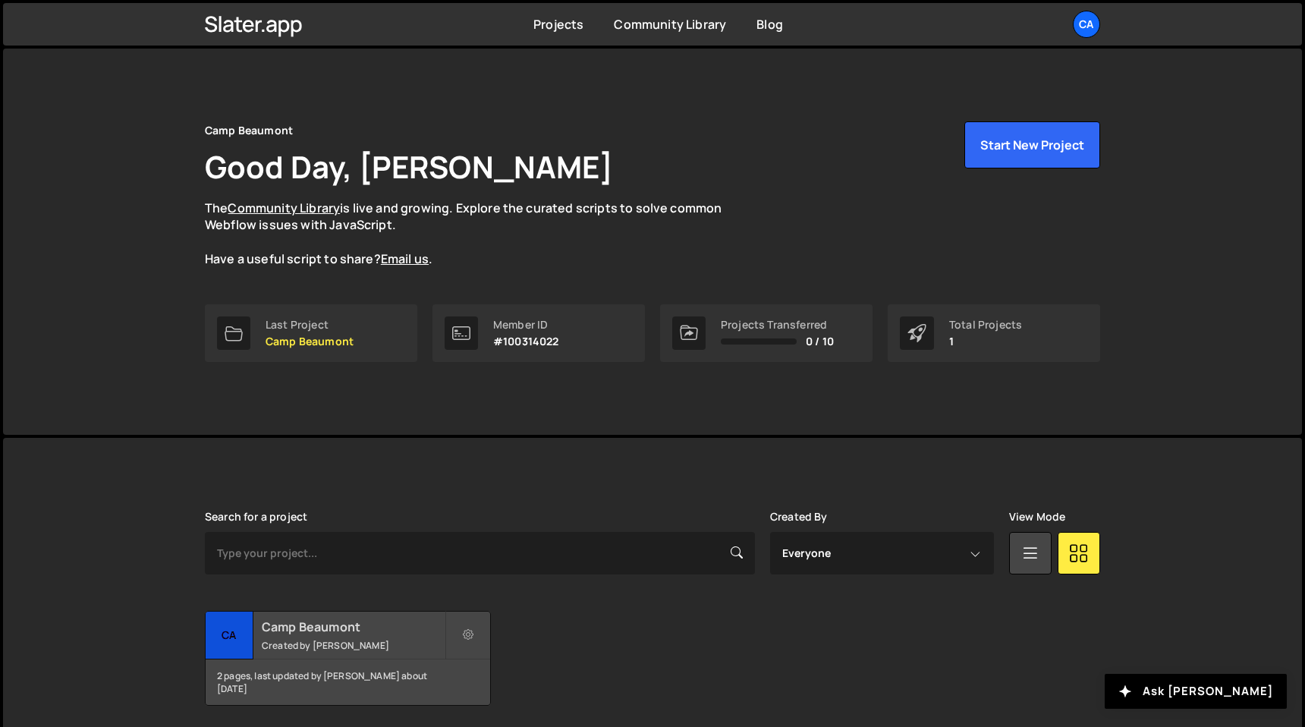
click at [335, 633] on h2 "Camp Beaumont" at bounding box center [353, 626] width 183 height 17
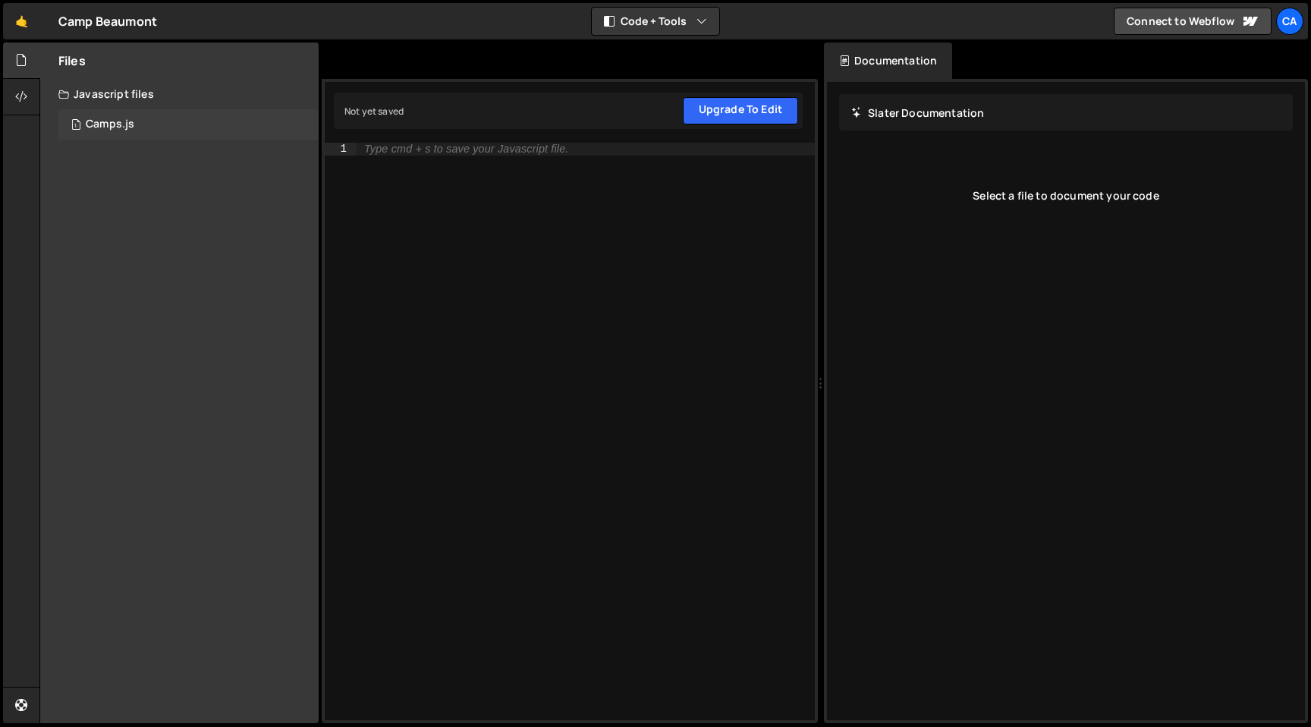
click at [114, 121] on div "Camps.js" at bounding box center [110, 125] width 49 height 14
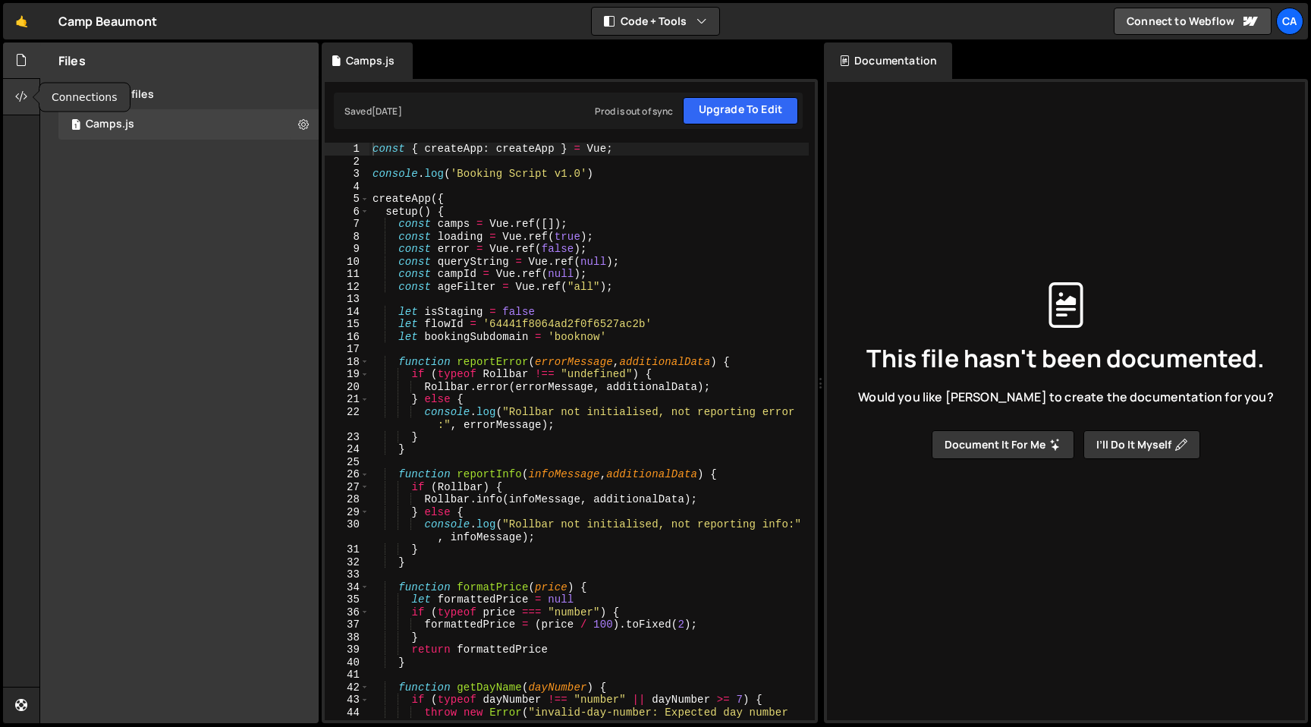
click at [25, 87] on div at bounding box center [21, 97] width 37 height 36
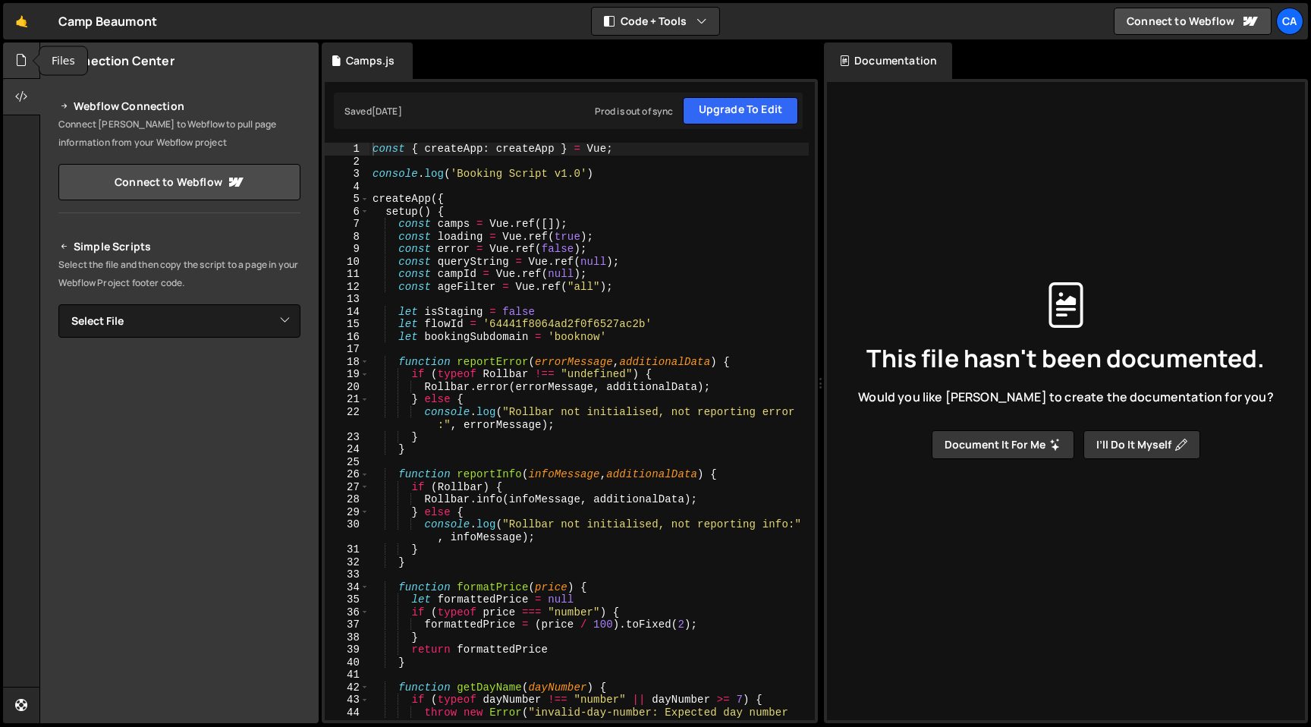
click at [26, 52] on icon at bounding box center [21, 60] width 12 height 17
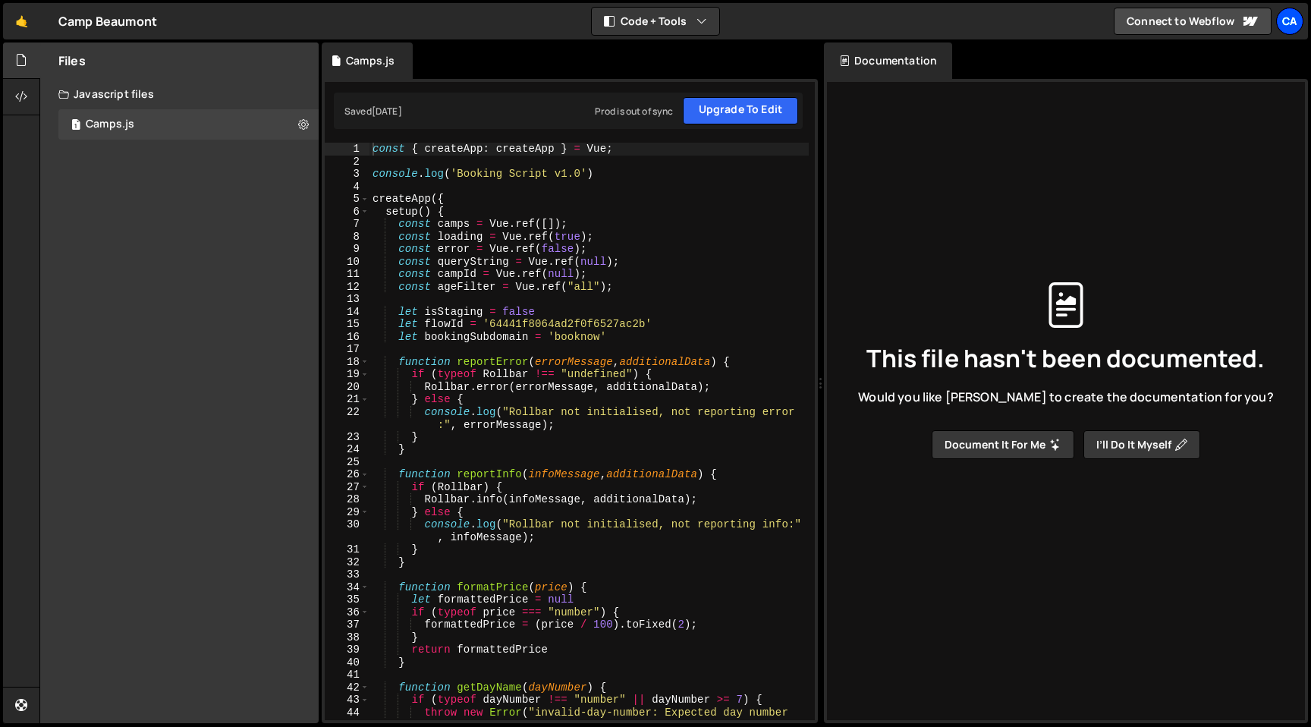
click at [1292, 21] on div "Ca" at bounding box center [1289, 21] width 27 height 27
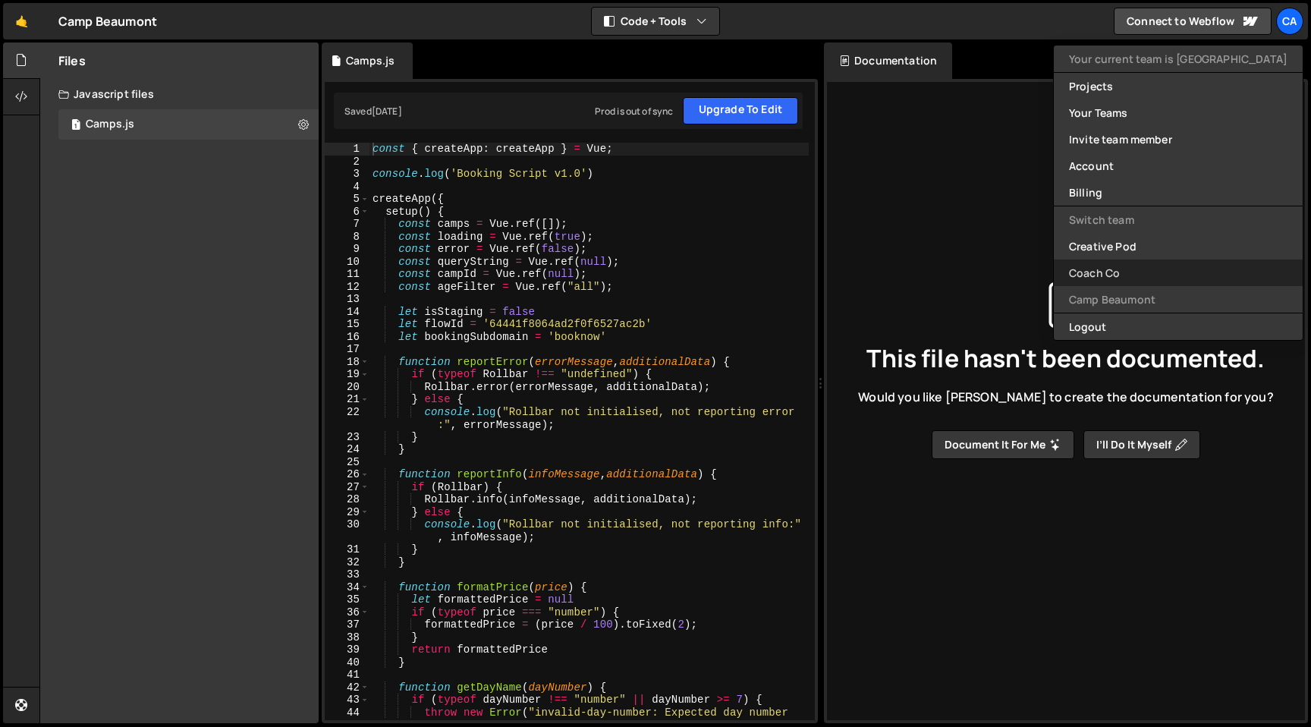
click at [1152, 271] on link "Coach Co" at bounding box center [1178, 272] width 249 height 27
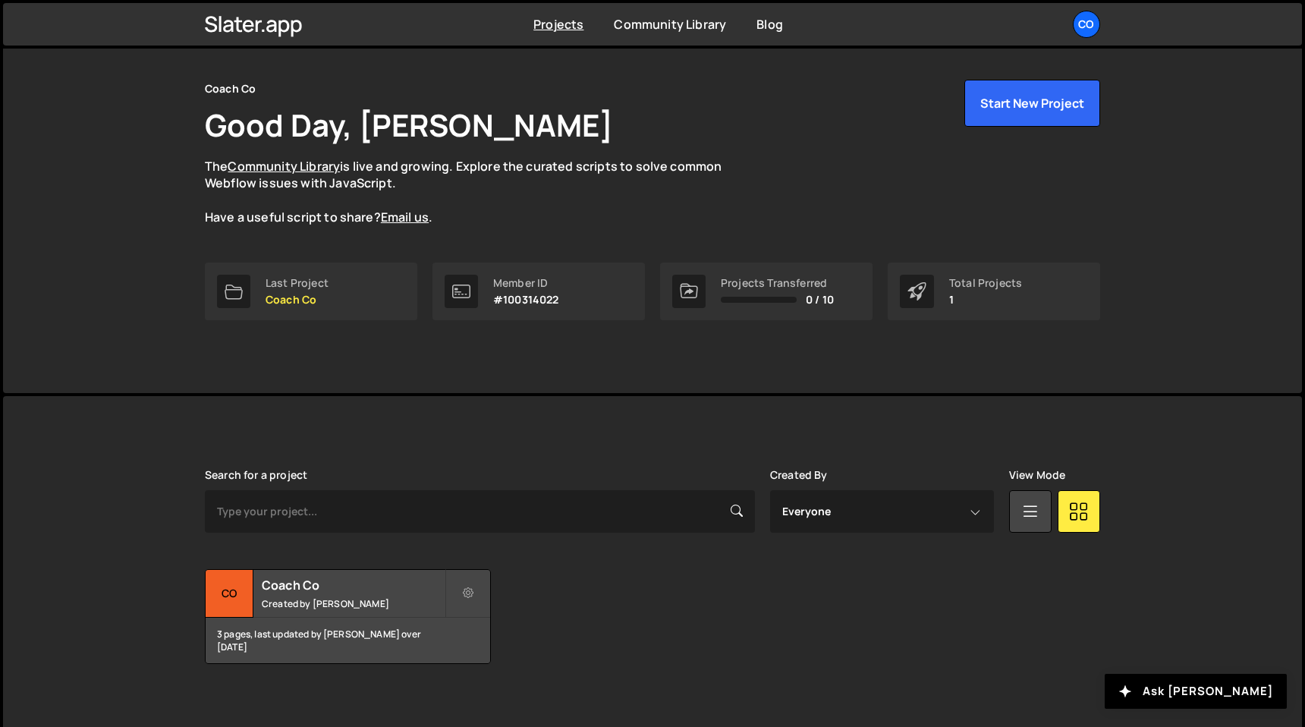
scroll to position [54, 0]
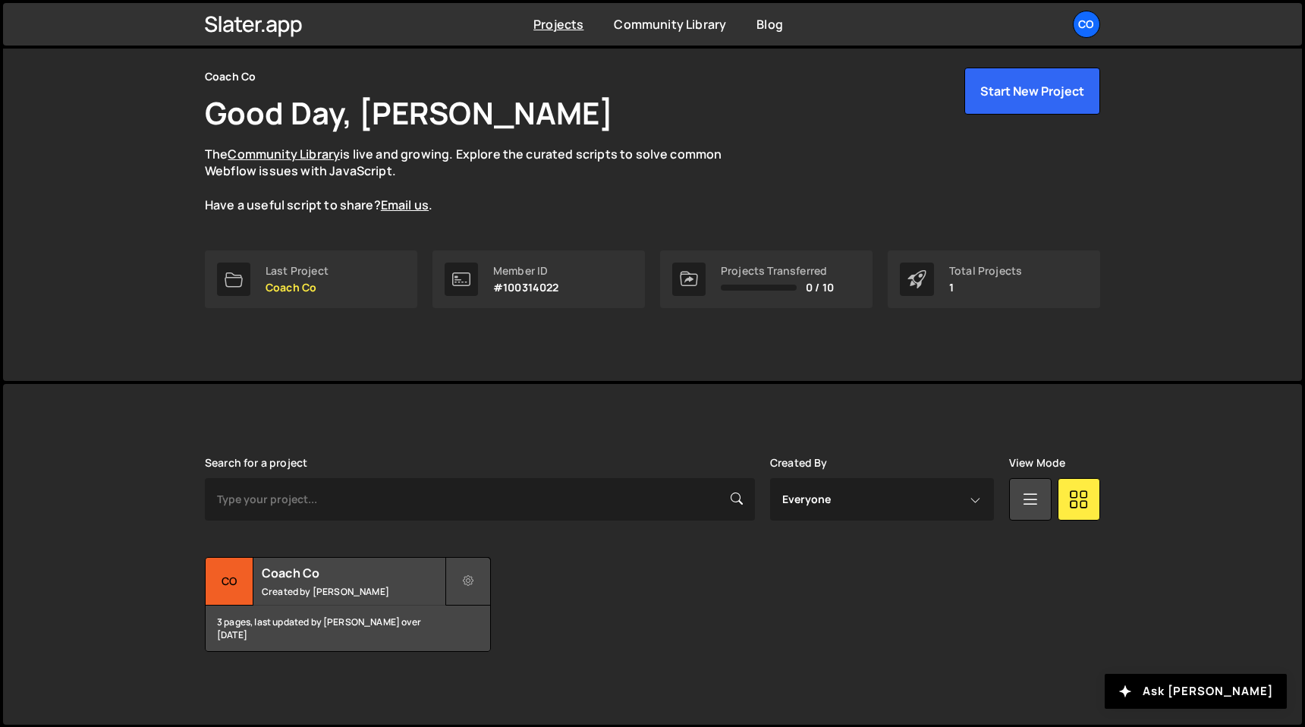
click at [465, 575] on icon at bounding box center [468, 580] width 11 height 15
click at [614, 442] on div "Slater is designed for desktop use. Please use a larger screen to access the fu…" at bounding box center [652, 554] width 941 height 341
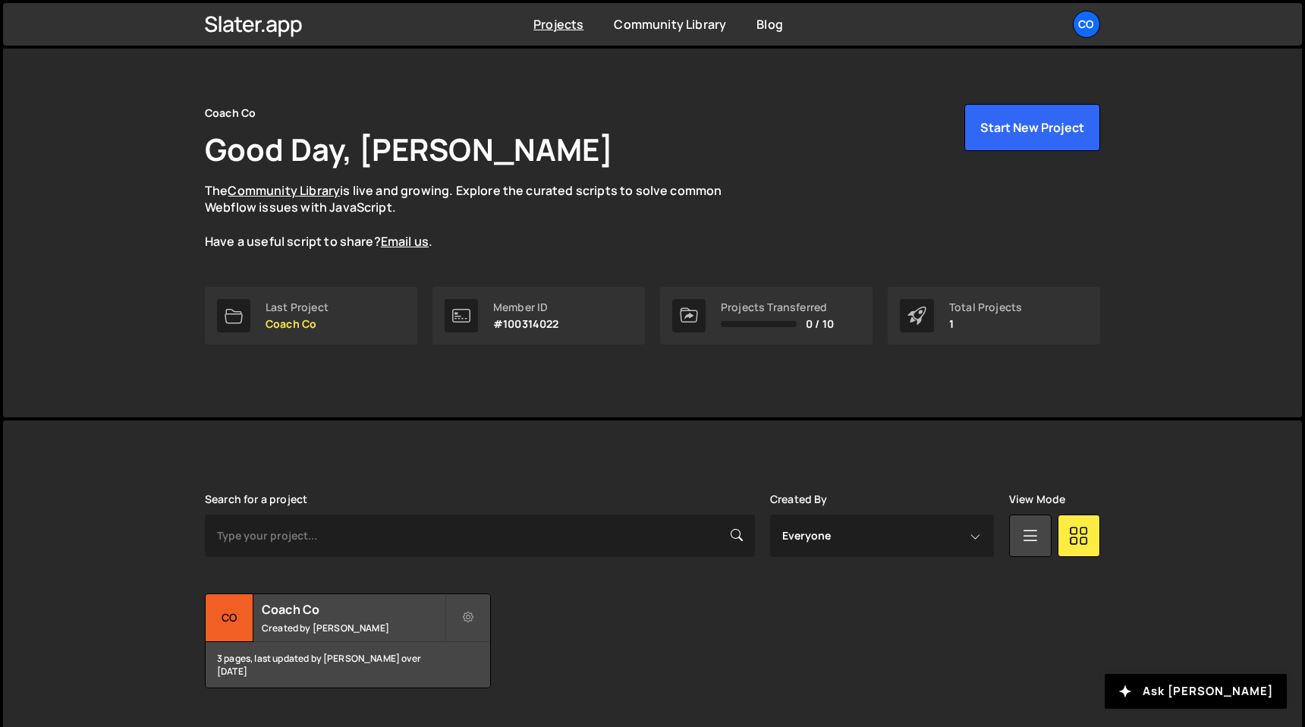
scroll to position [0, 0]
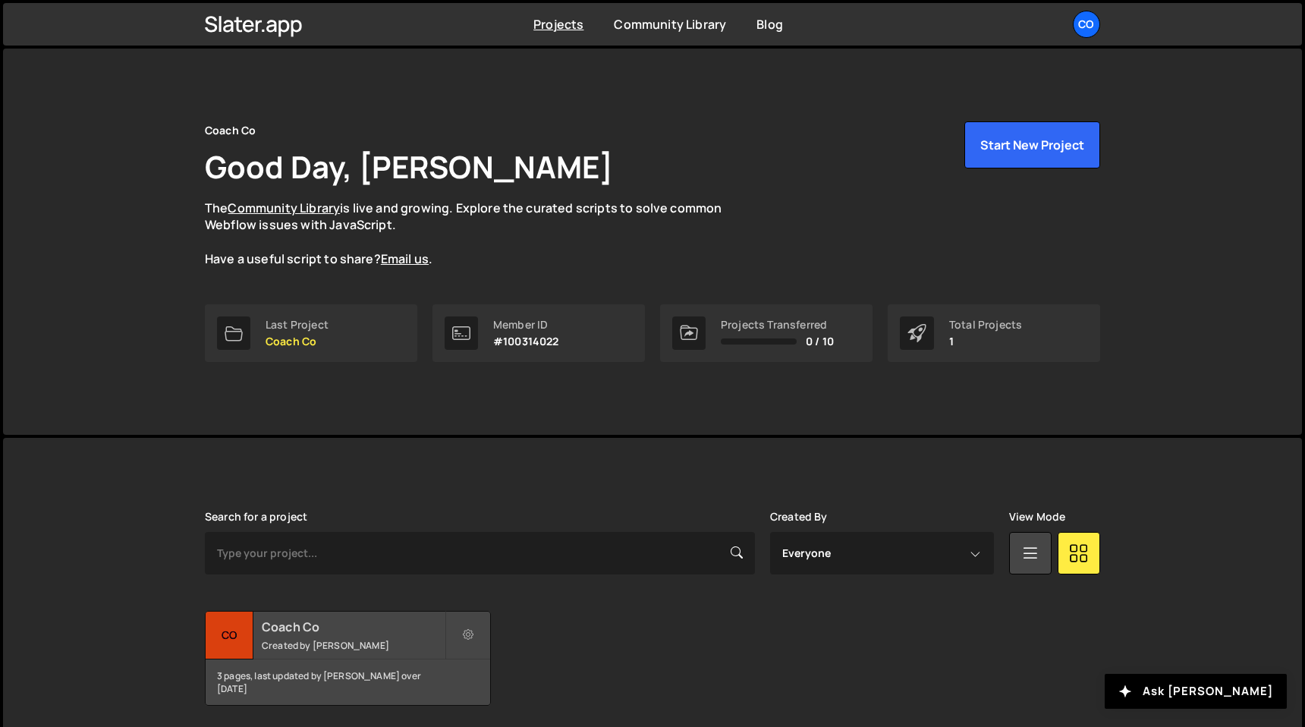
click at [295, 635] on div "Coach Co Created by Gordon Hazelwood" at bounding box center [348, 634] width 284 height 47
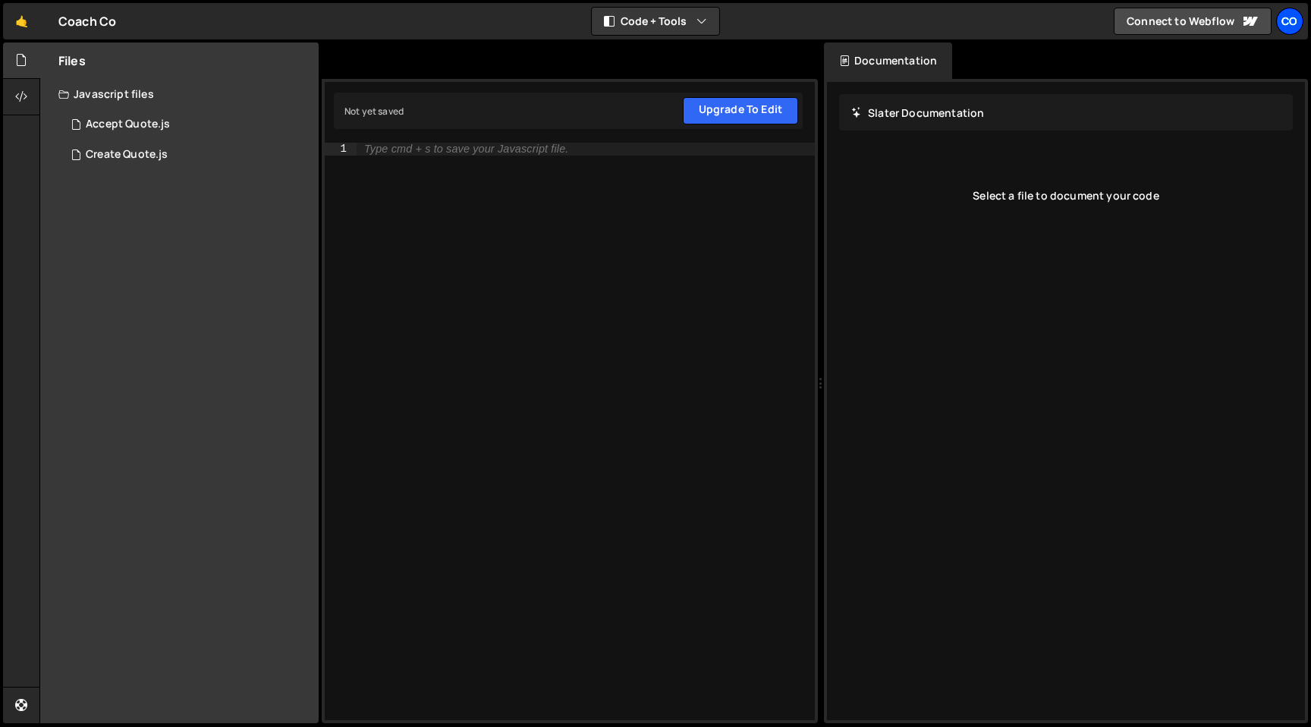
click at [1289, 24] on div "Co" at bounding box center [1289, 21] width 27 height 27
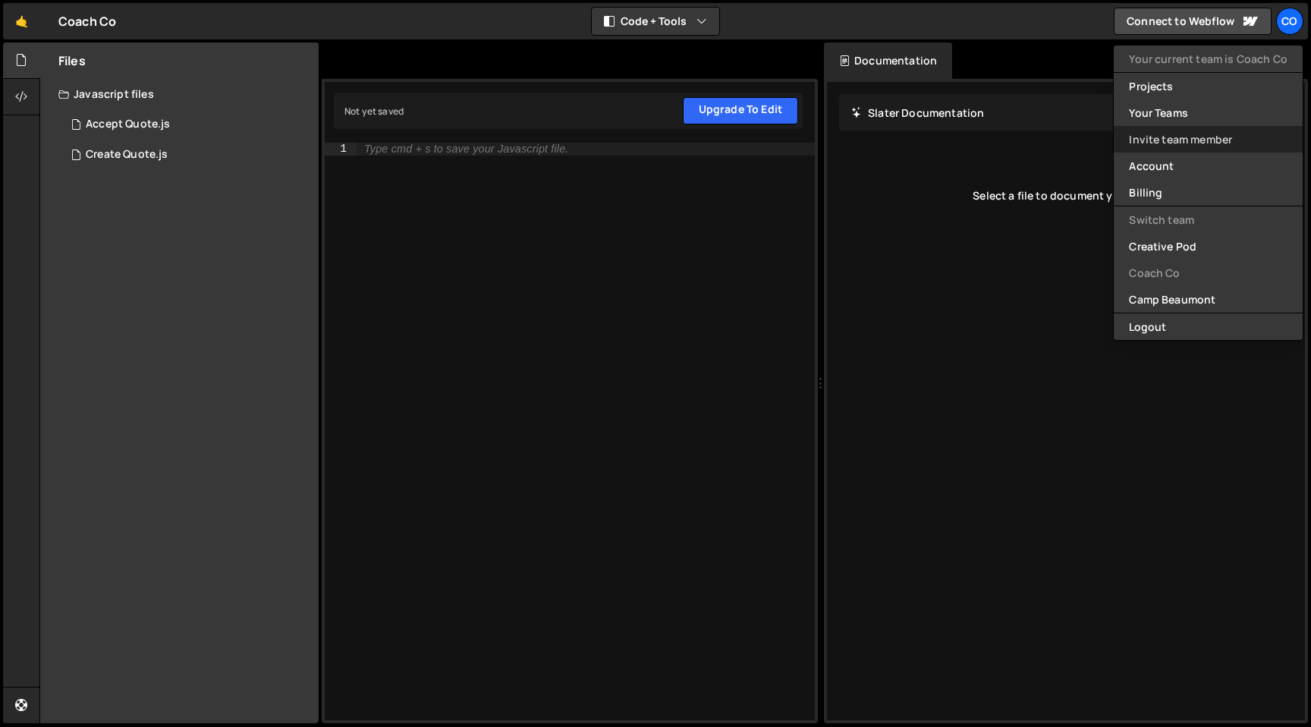
click at [1177, 133] on link "Invite team member" at bounding box center [1207, 139] width 189 height 27
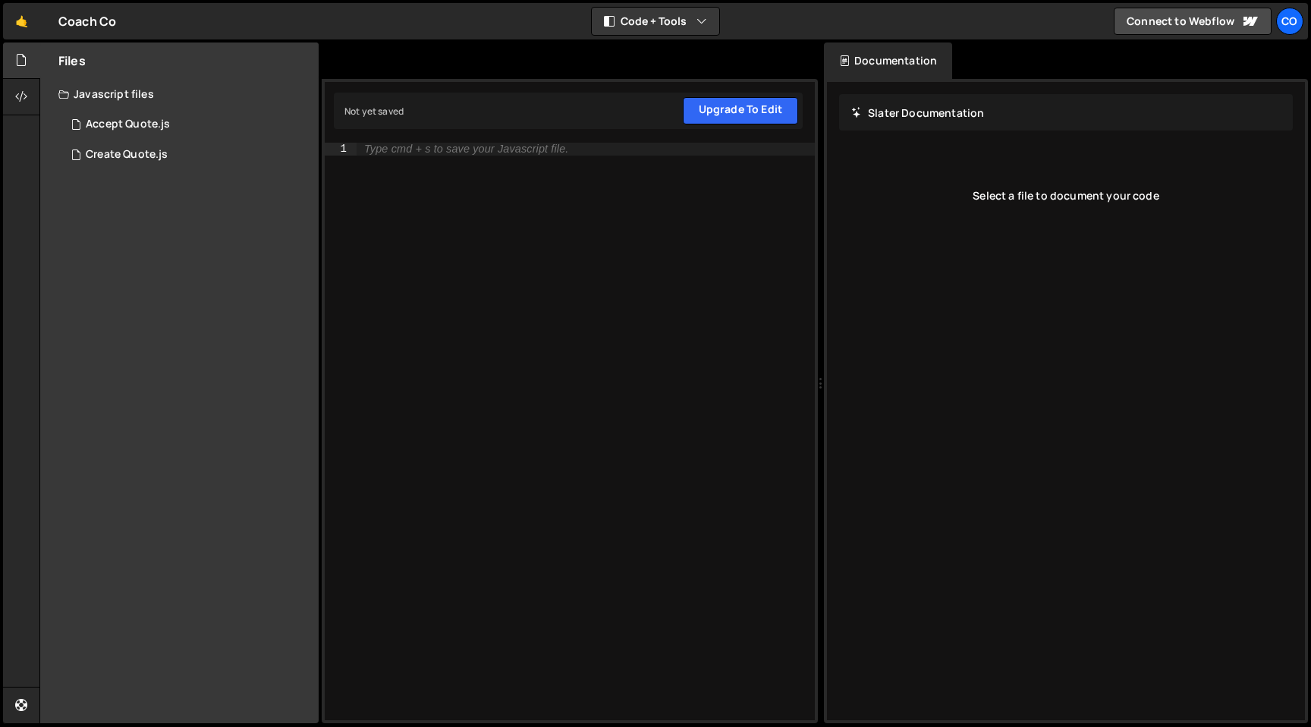
click at [114, 95] on div "Javascript files" at bounding box center [179, 94] width 278 height 30
click at [130, 122] on div "Accept Quote.js" at bounding box center [128, 125] width 84 height 14
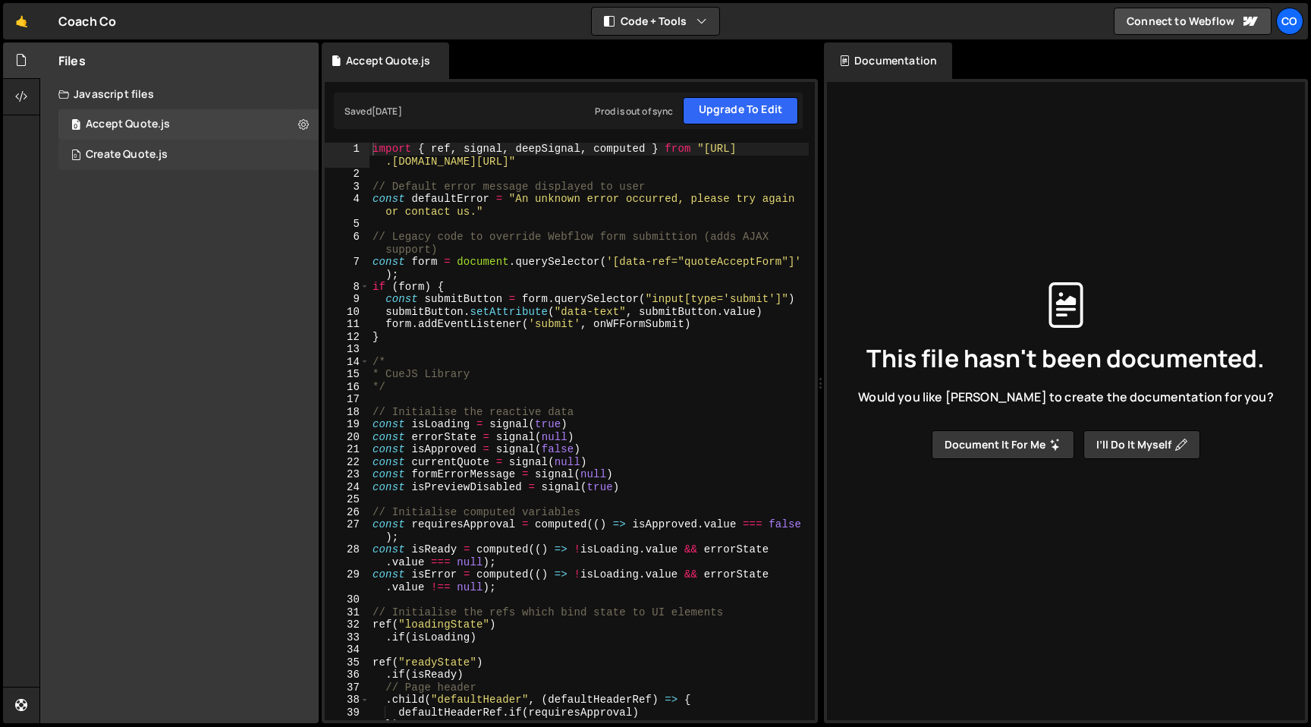
click at [130, 152] on div "Create Quote.js" at bounding box center [127, 155] width 82 height 14
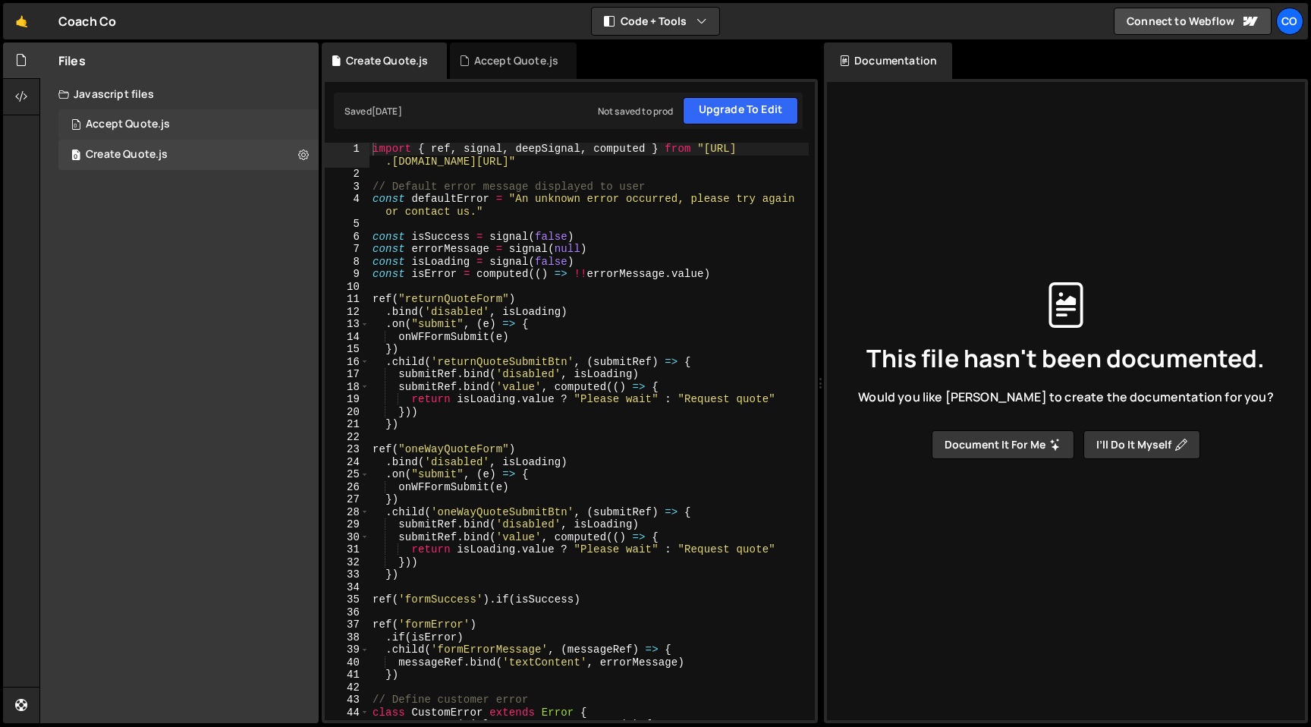
click at [133, 124] on div "Accept Quote.js" at bounding box center [128, 125] width 84 height 14
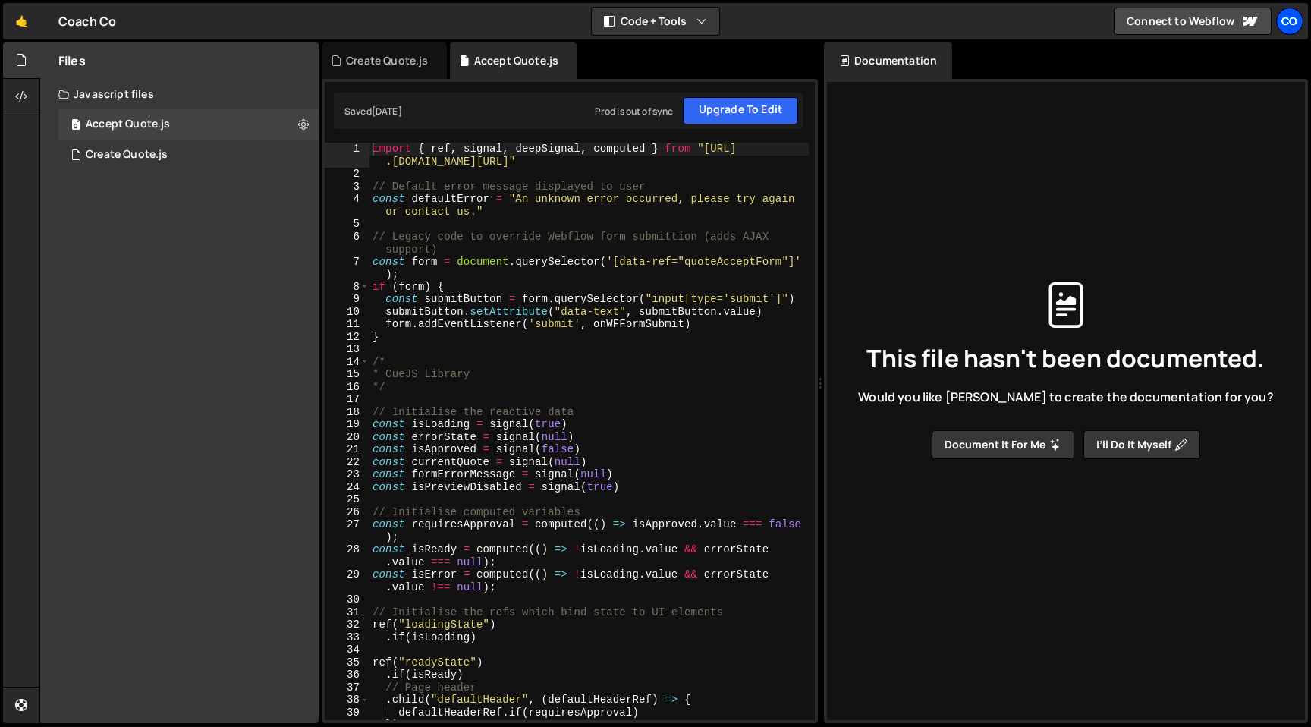
click at [1292, 20] on div "Co" at bounding box center [1289, 21] width 27 height 27
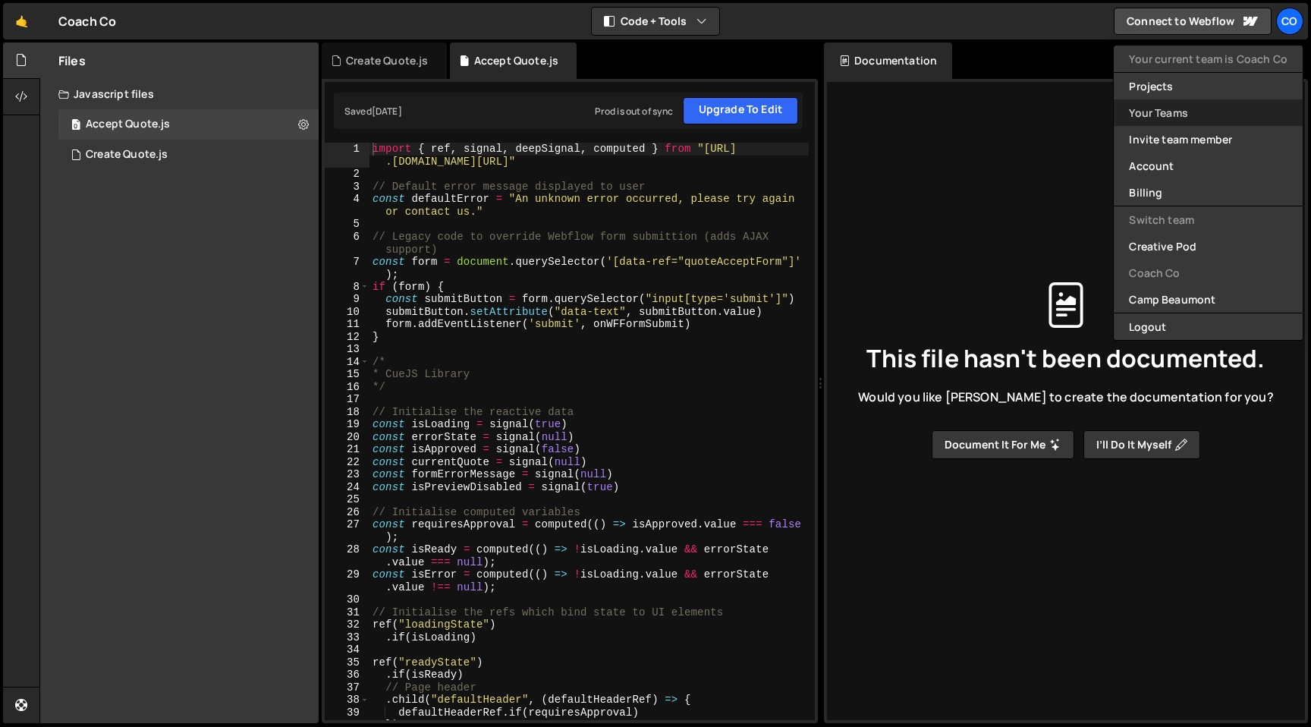
click at [1167, 113] on link "Your Teams" at bounding box center [1207, 112] width 189 height 27
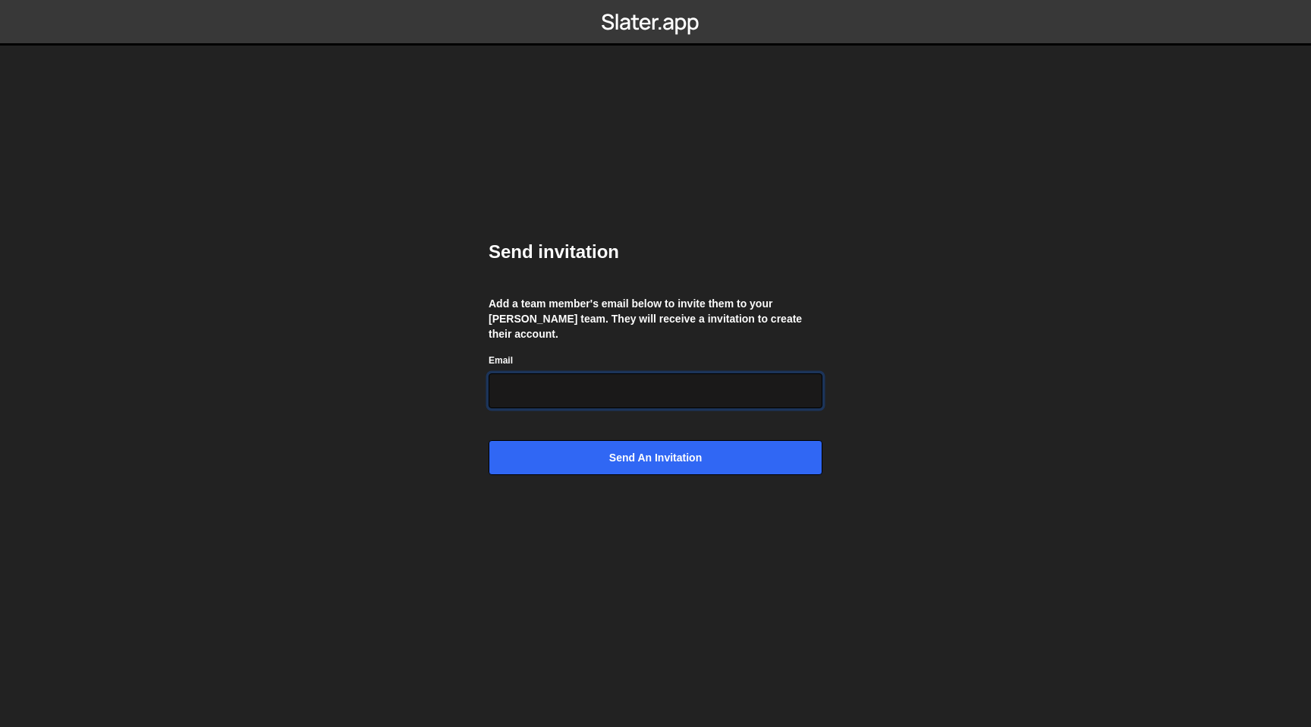
click at [535, 381] on input "Email" at bounding box center [655, 390] width 334 height 35
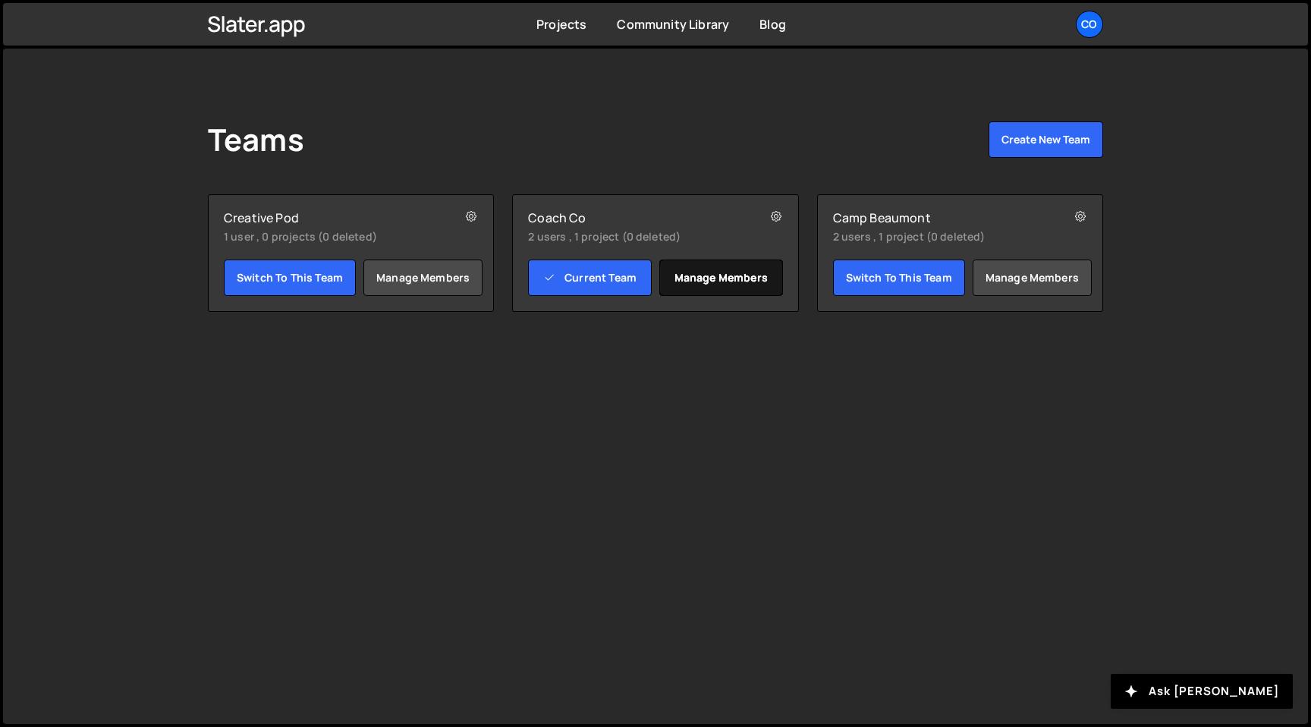
click at [718, 275] on link "Manage members" at bounding box center [721, 277] width 124 height 36
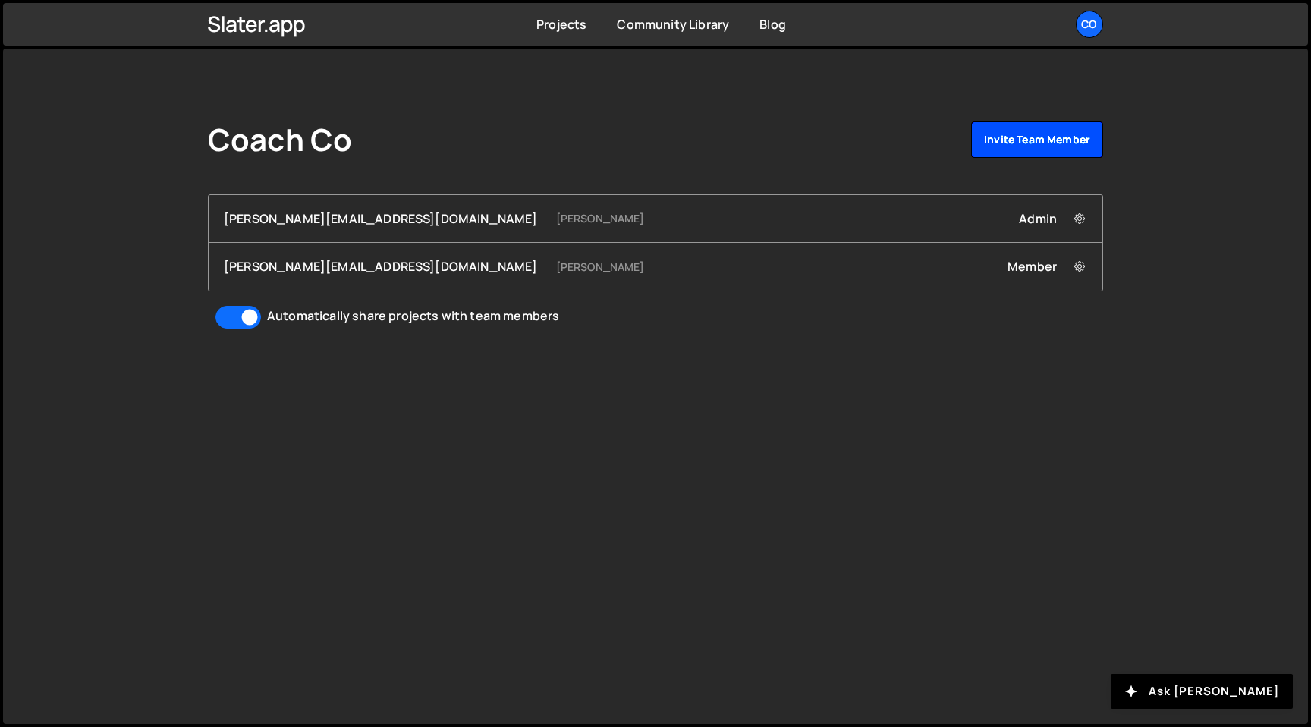
click at [1047, 136] on link "Invite team member" at bounding box center [1037, 139] width 132 height 36
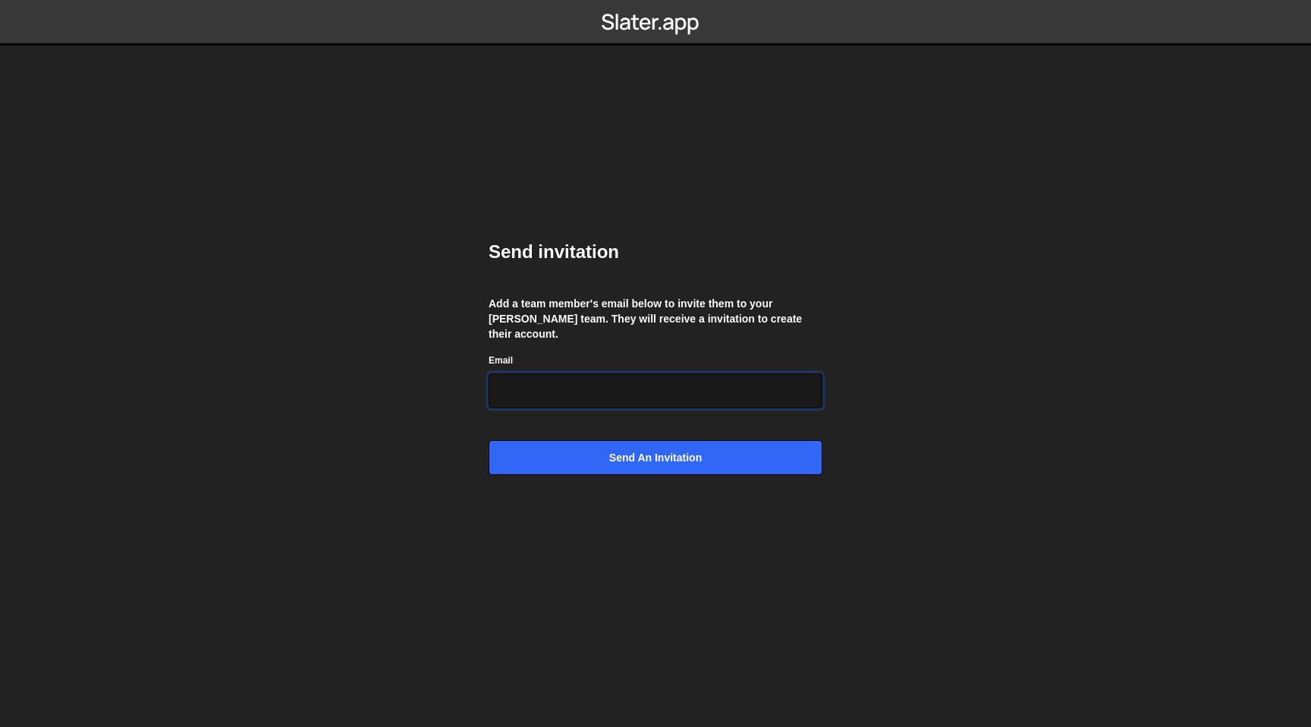
click at [550, 391] on input "Email" at bounding box center [655, 390] width 334 height 35
paste input "https://slater.app/projects/coach-co/editor2"
type input "https://slater.app/projects/coach-co/editor2"
paste input "[PERSON_NAME][EMAIL_ADDRESS][DOMAIN_NAME]"
click at [502, 381] on input "[PERSON_NAME][EMAIL_ADDRESS][DOMAIN_NAME]" at bounding box center [655, 390] width 334 height 35
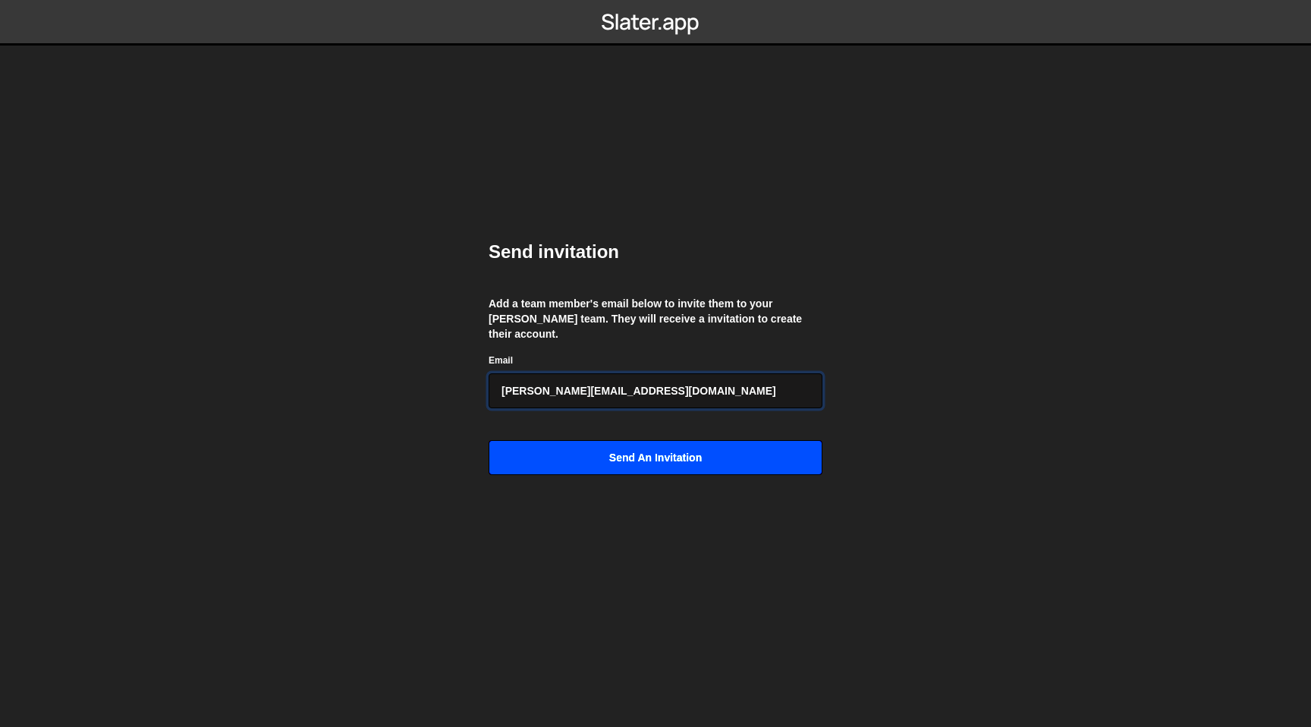
type input "[PERSON_NAME][EMAIL_ADDRESS][DOMAIN_NAME]"
click at [601, 451] on input "Send an invitation" at bounding box center [655, 457] width 334 height 35
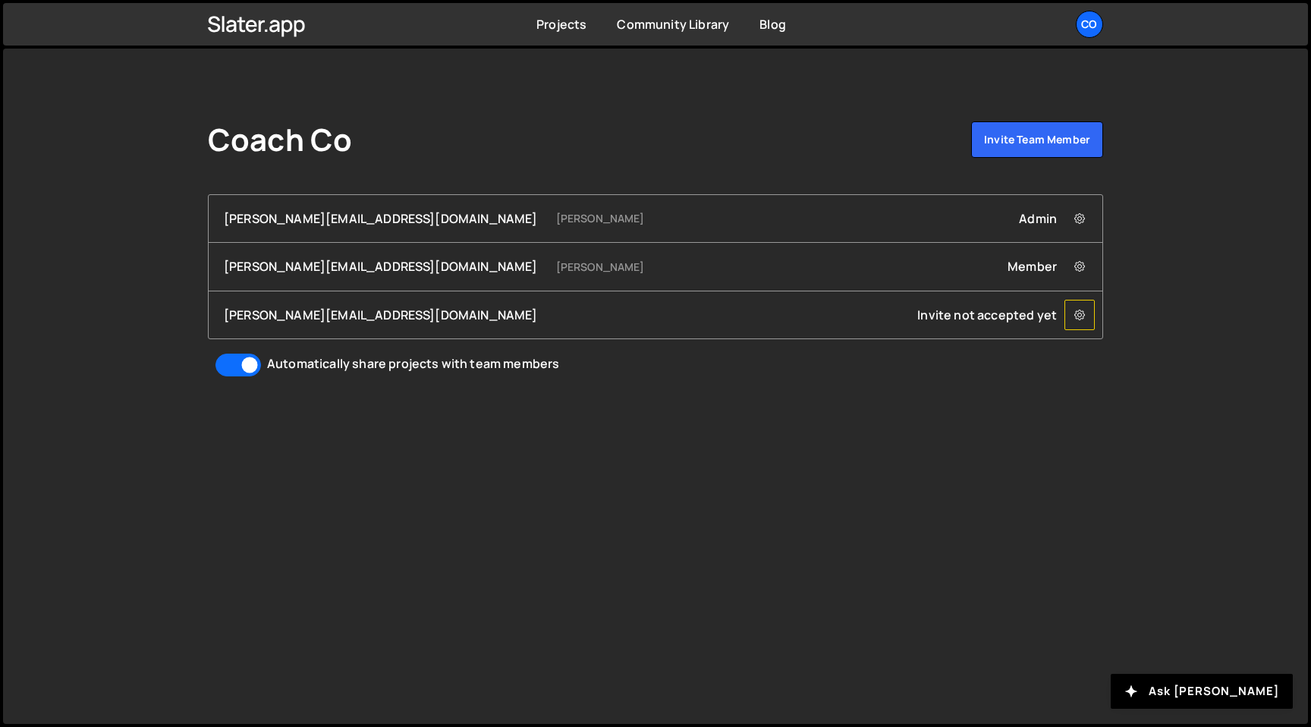
click at [1081, 314] on icon at bounding box center [1079, 314] width 11 height 15
click at [1189, 322] on div "Coach Co Invite team member gordon@creativepod.uk.com Gordon Hazelwood Admin Re…" at bounding box center [655, 386] width 1305 height 675
